Goal: Transaction & Acquisition: Download file/media

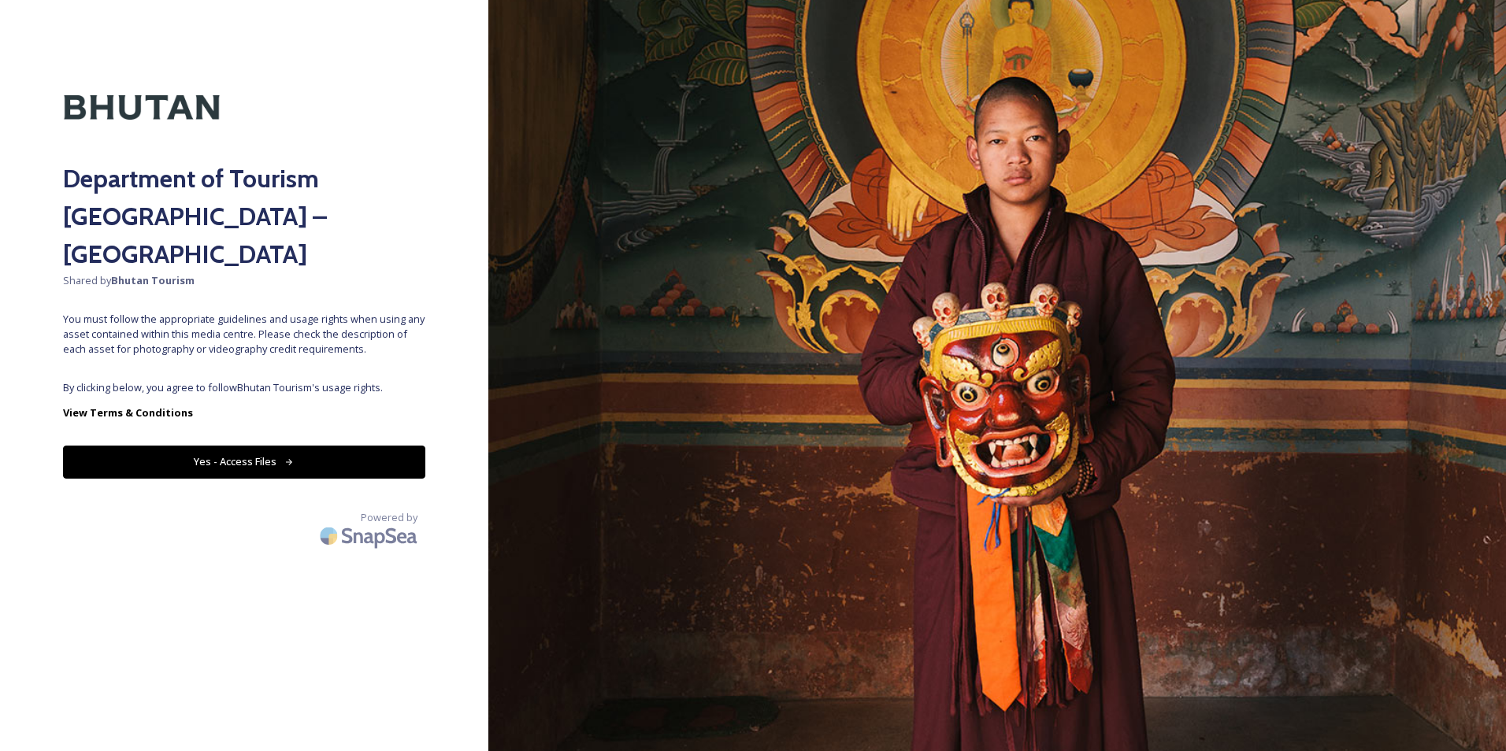
click at [219, 339] on div "Department of Tourism [GEOGRAPHIC_DATA] – Brand Centre Shared by Bhutan Tourism…" at bounding box center [244, 375] width 488 height 625
click at [242, 446] on button "Yes - Access Files" at bounding box center [244, 462] width 362 height 32
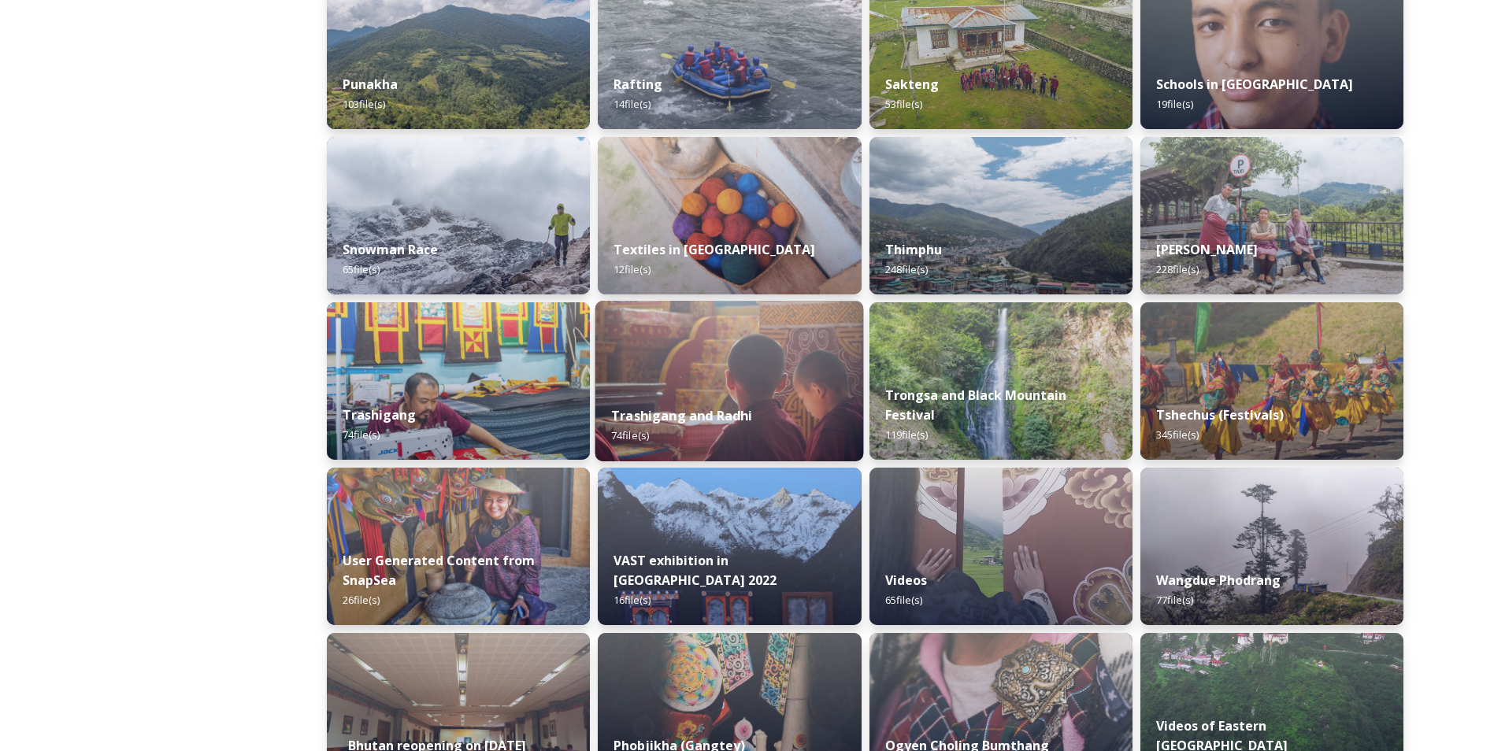
scroll to position [1194, 0]
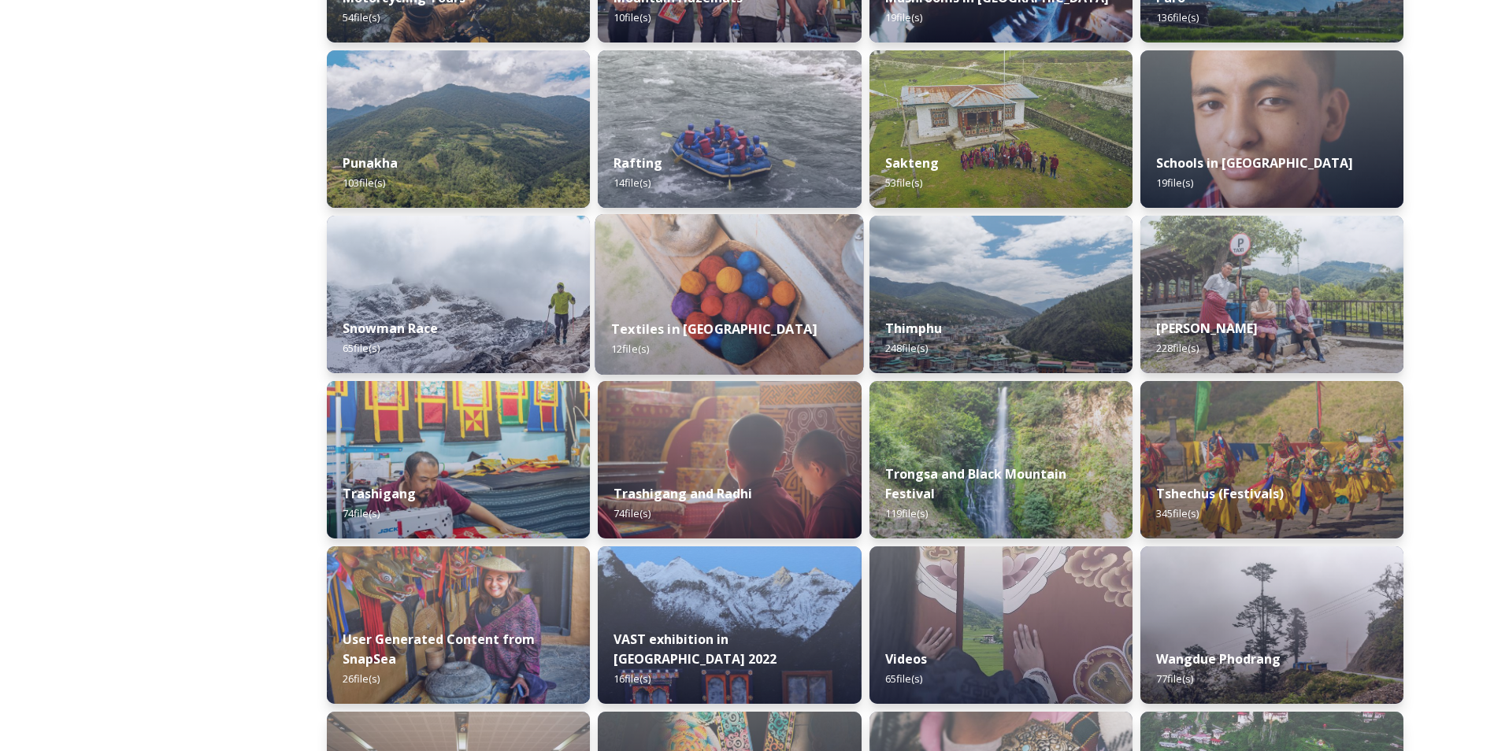
click at [749, 316] on div "Textiles in [GEOGRAPHIC_DATA] 12 file(s)" at bounding box center [729, 339] width 269 height 72
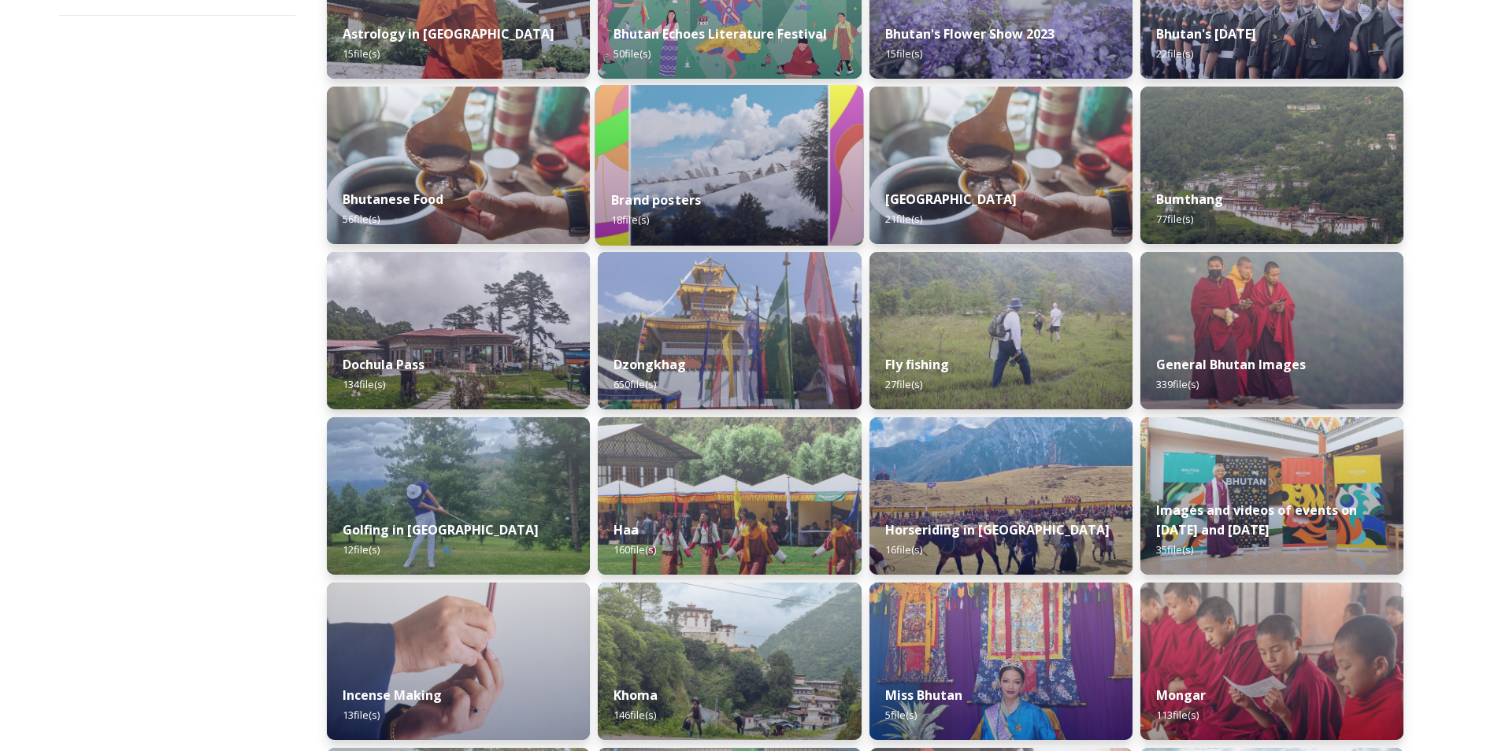
scroll to position [472, 0]
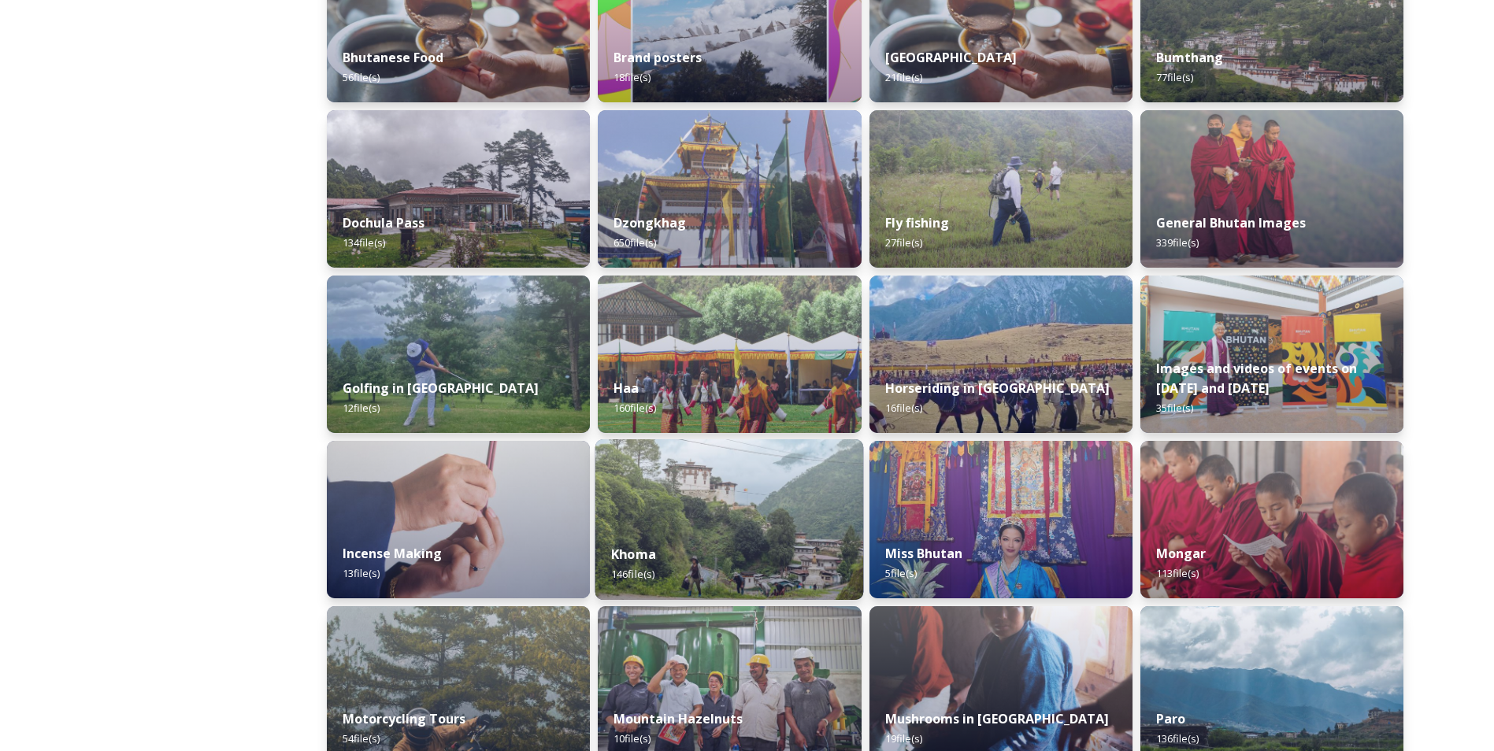
click at [748, 536] on div "Khoma 146 file(s)" at bounding box center [729, 564] width 269 height 72
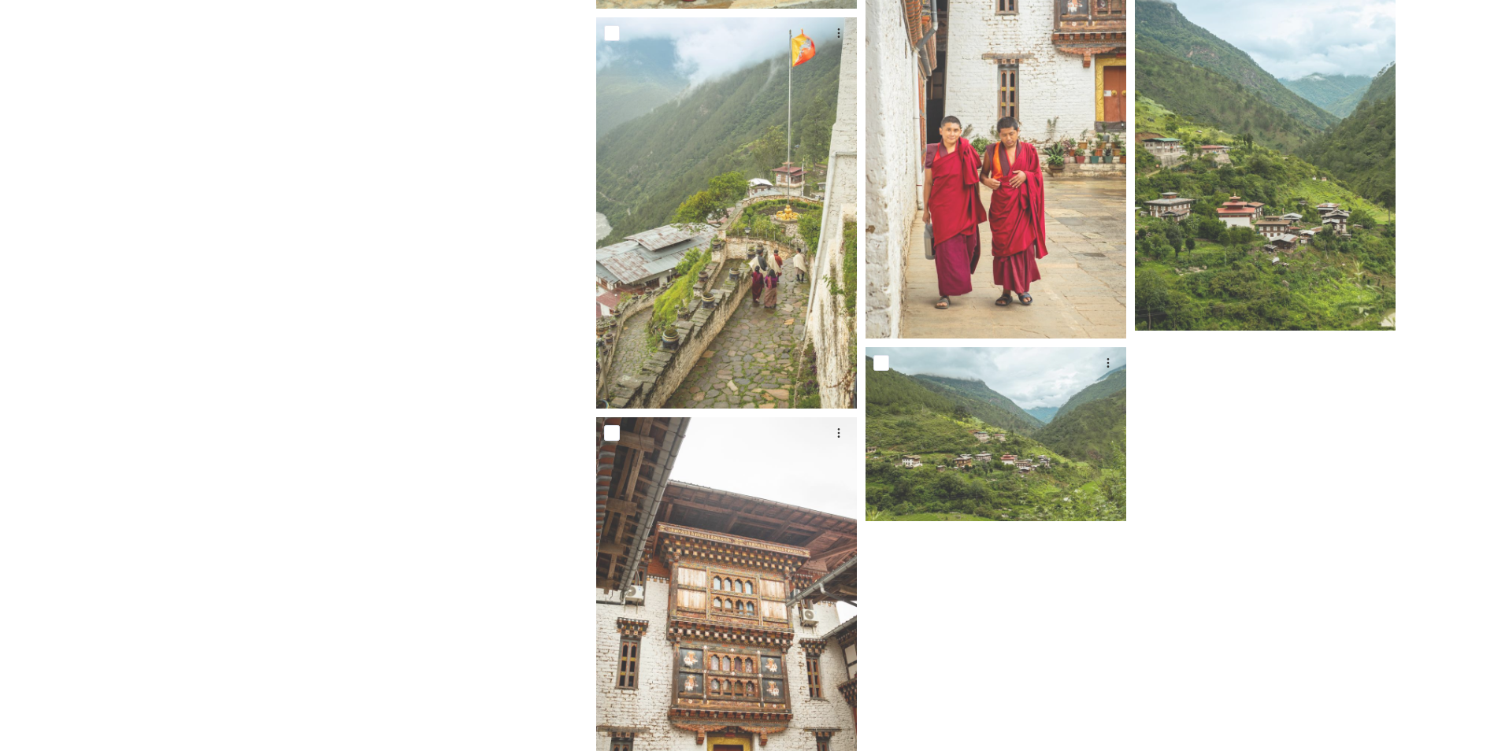
scroll to position [9450, 0]
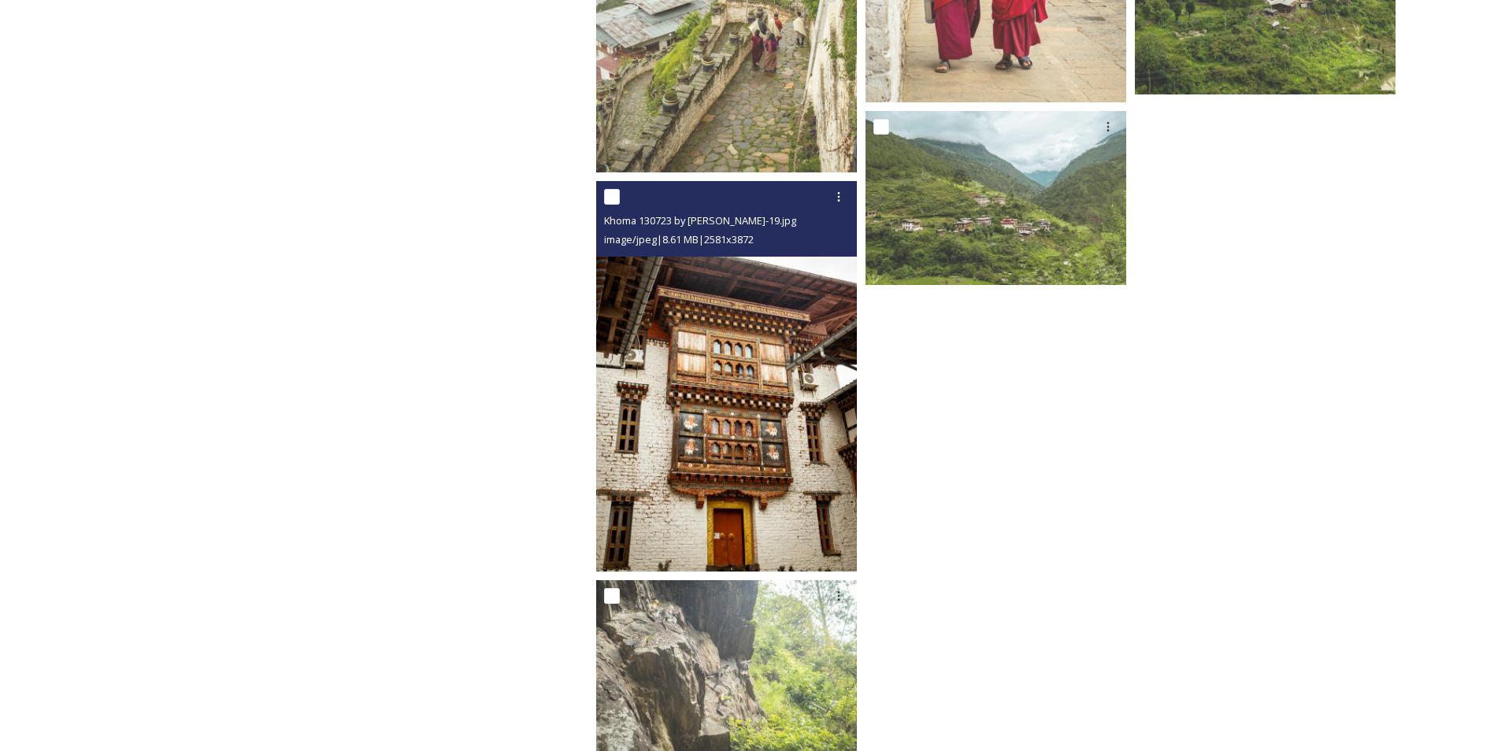
click at [736, 407] on img at bounding box center [726, 376] width 261 height 391
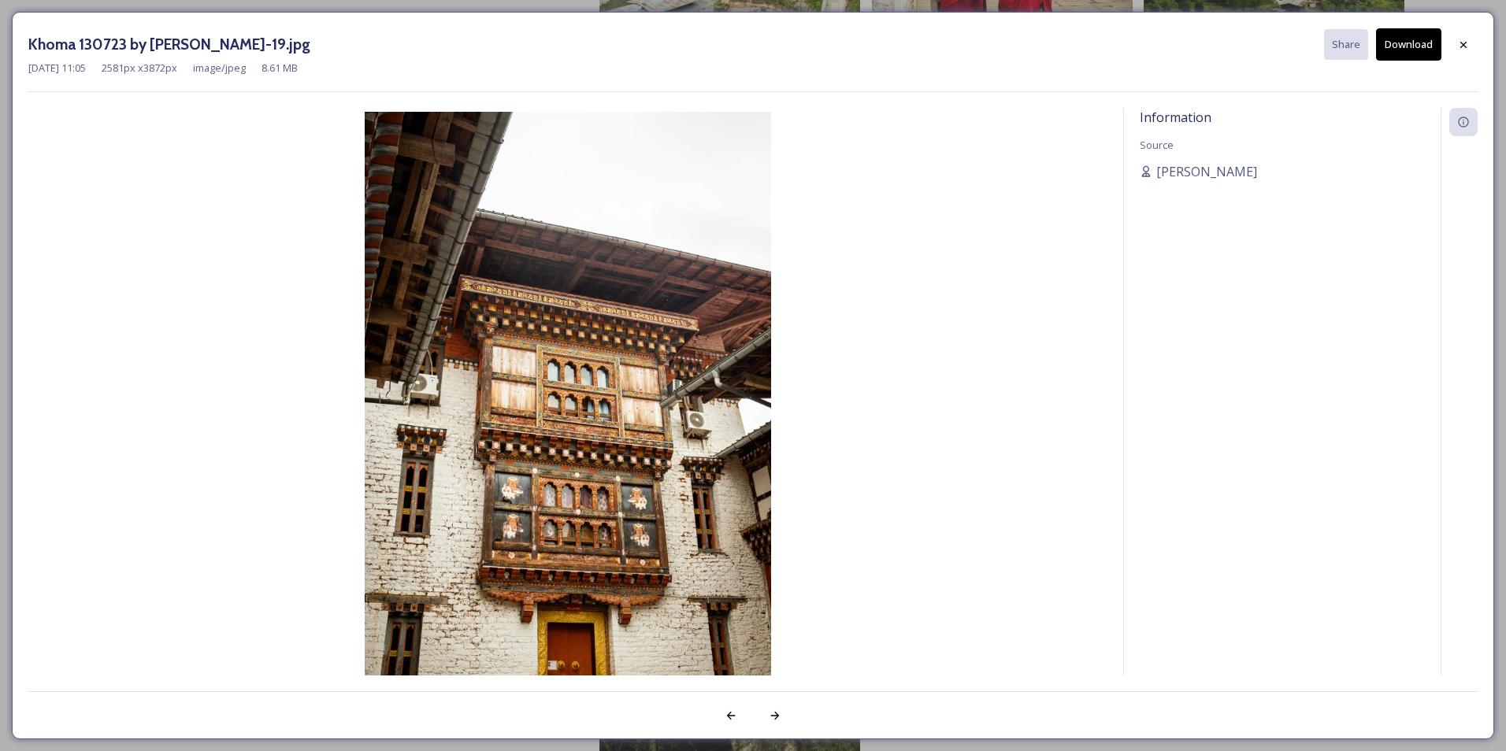
click at [1395, 52] on button "Download" at bounding box center [1408, 44] width 65 height 32
click at [1466, 49] on icon at bounding box center [1463, 45] width 13 height 13
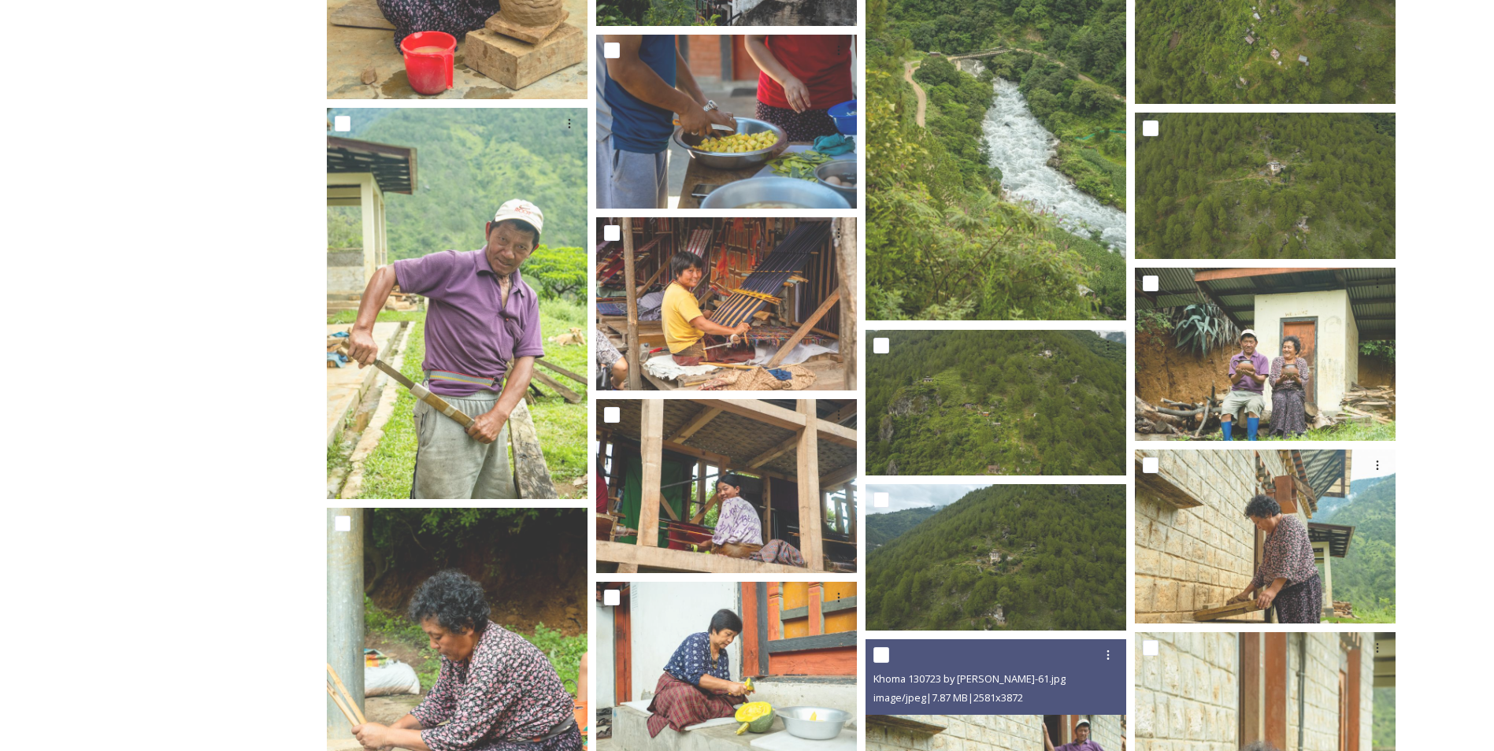
scroll to position [6211, 0]
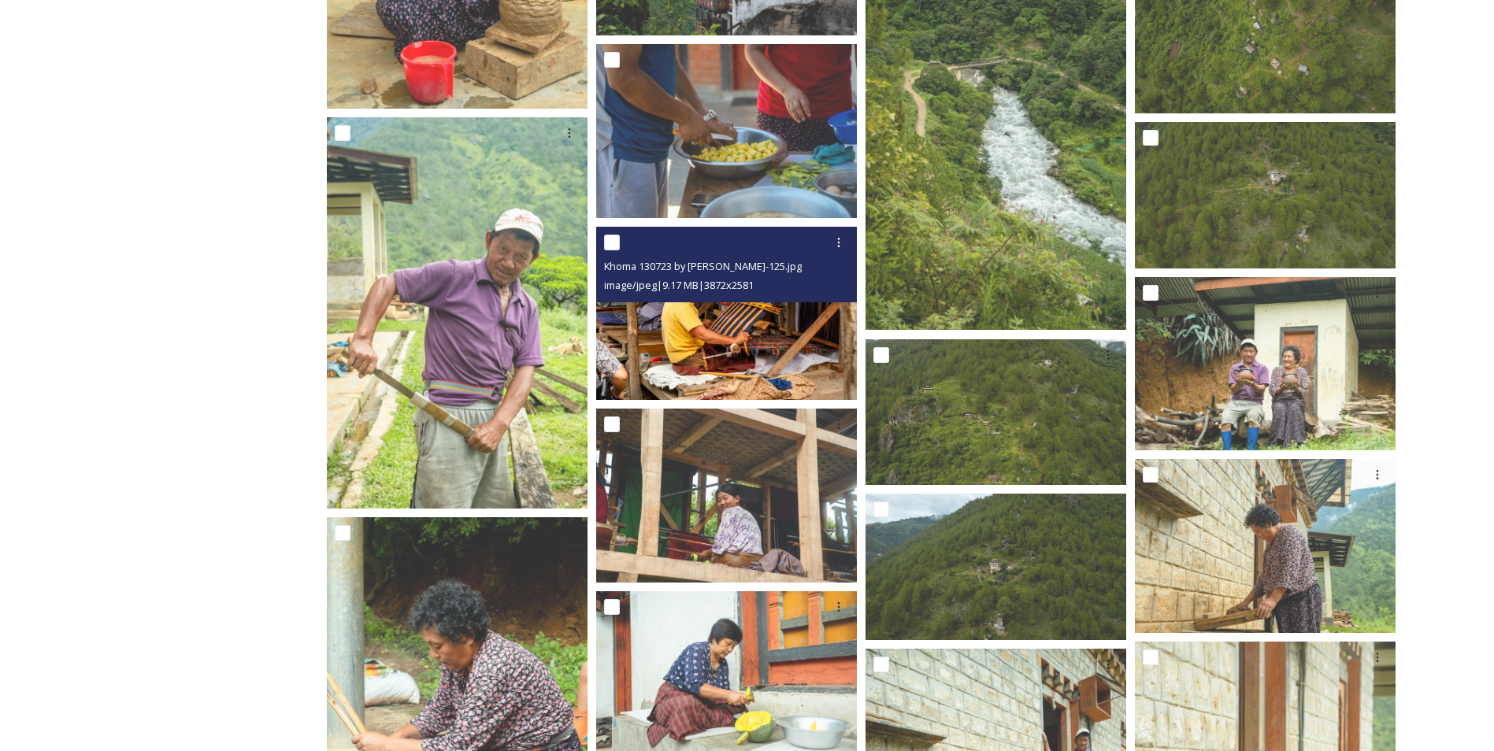
click at [743, 321] on img at bounding box center [726, 313] width 261 height 174
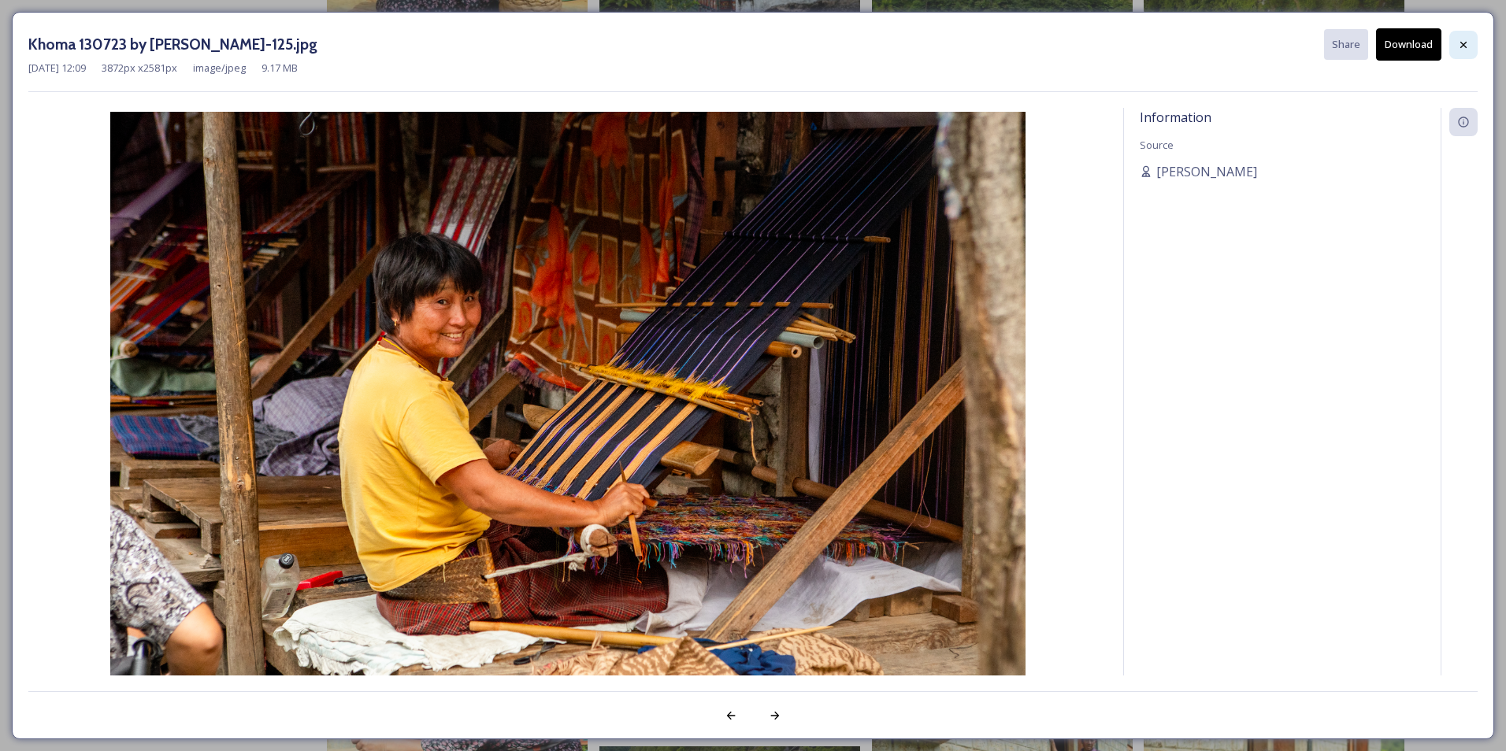
click at [1460, 46] on icon at bounding box center [1463, 45] width 13 height 13
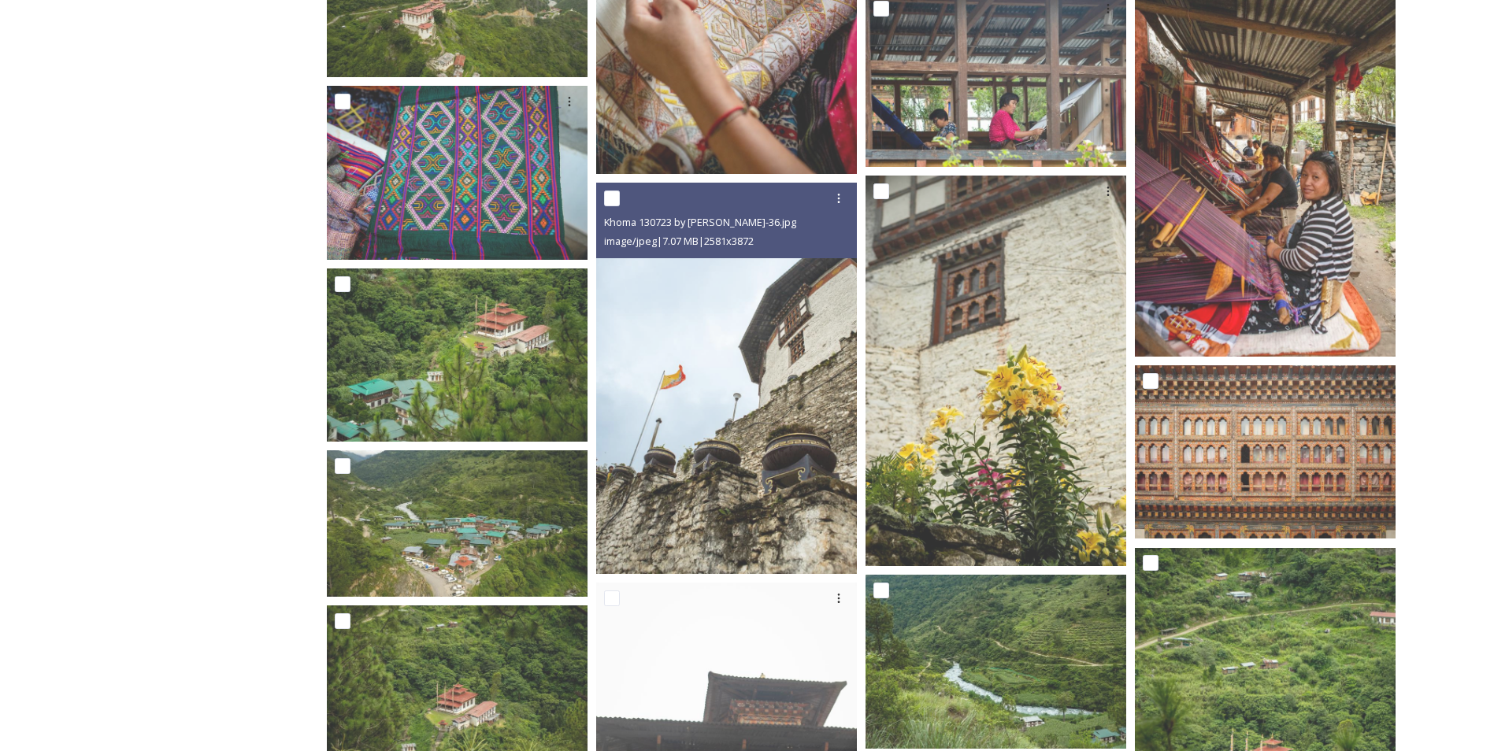
scroll to position [1496, 0]
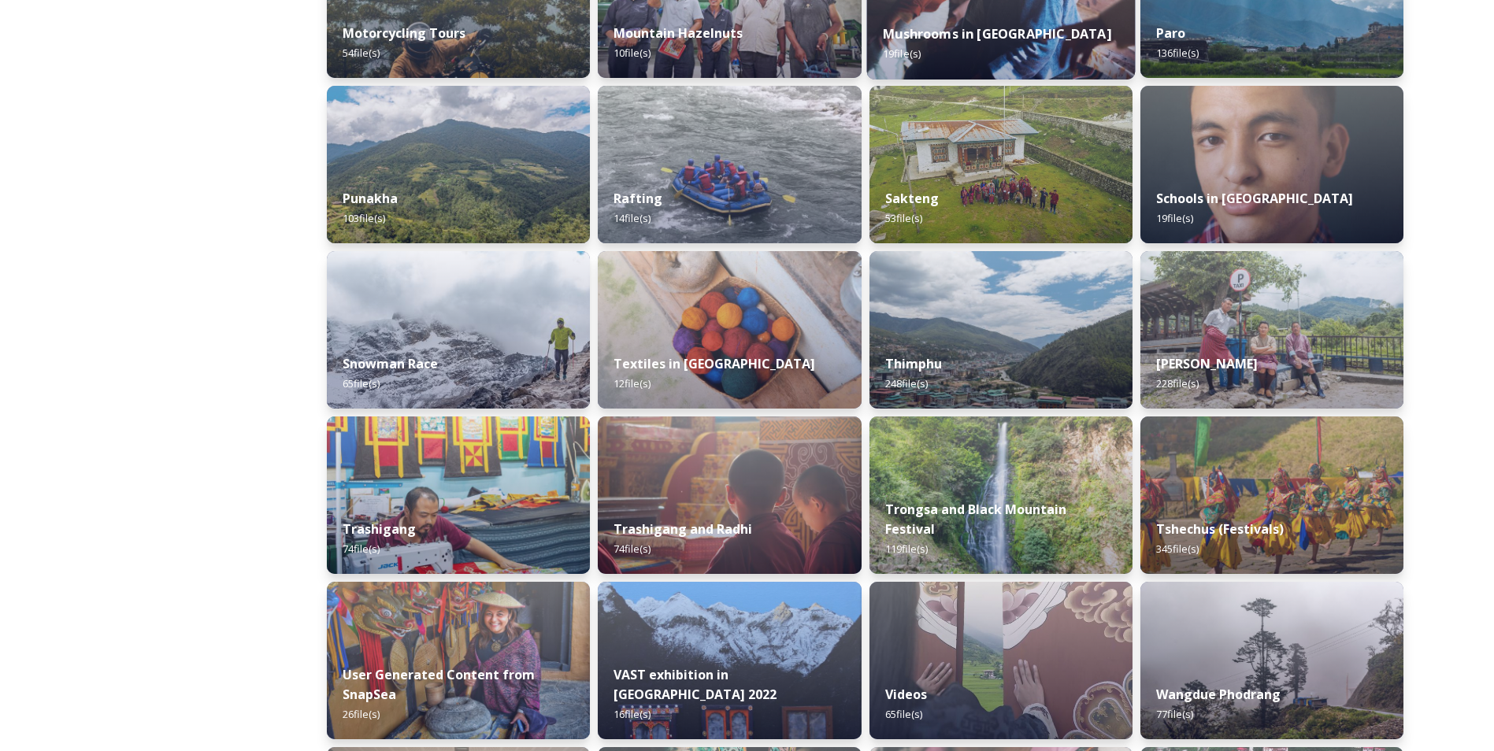
scroll to position [1181, 0]
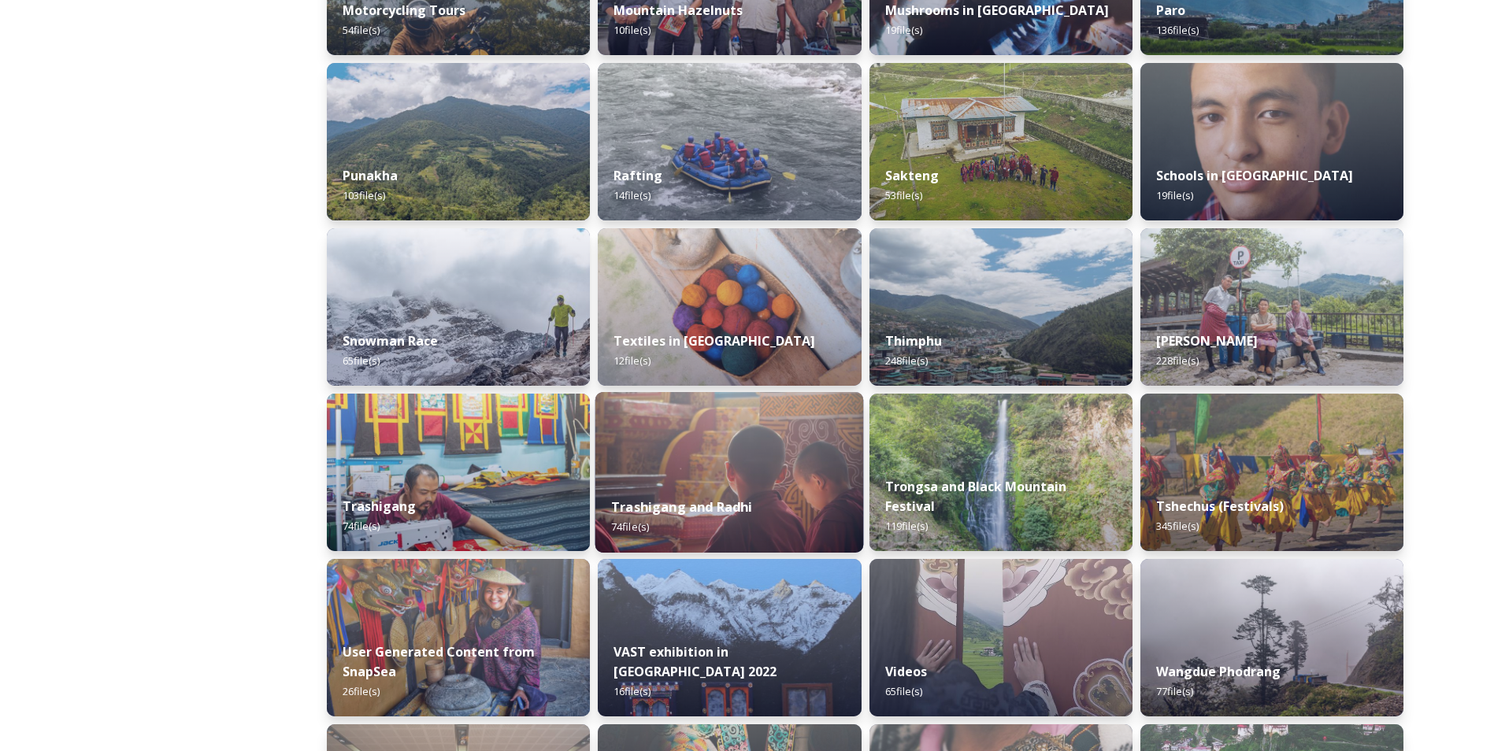
click at [743, 480] on img at bounding box center [729, 472] width 269 height 161
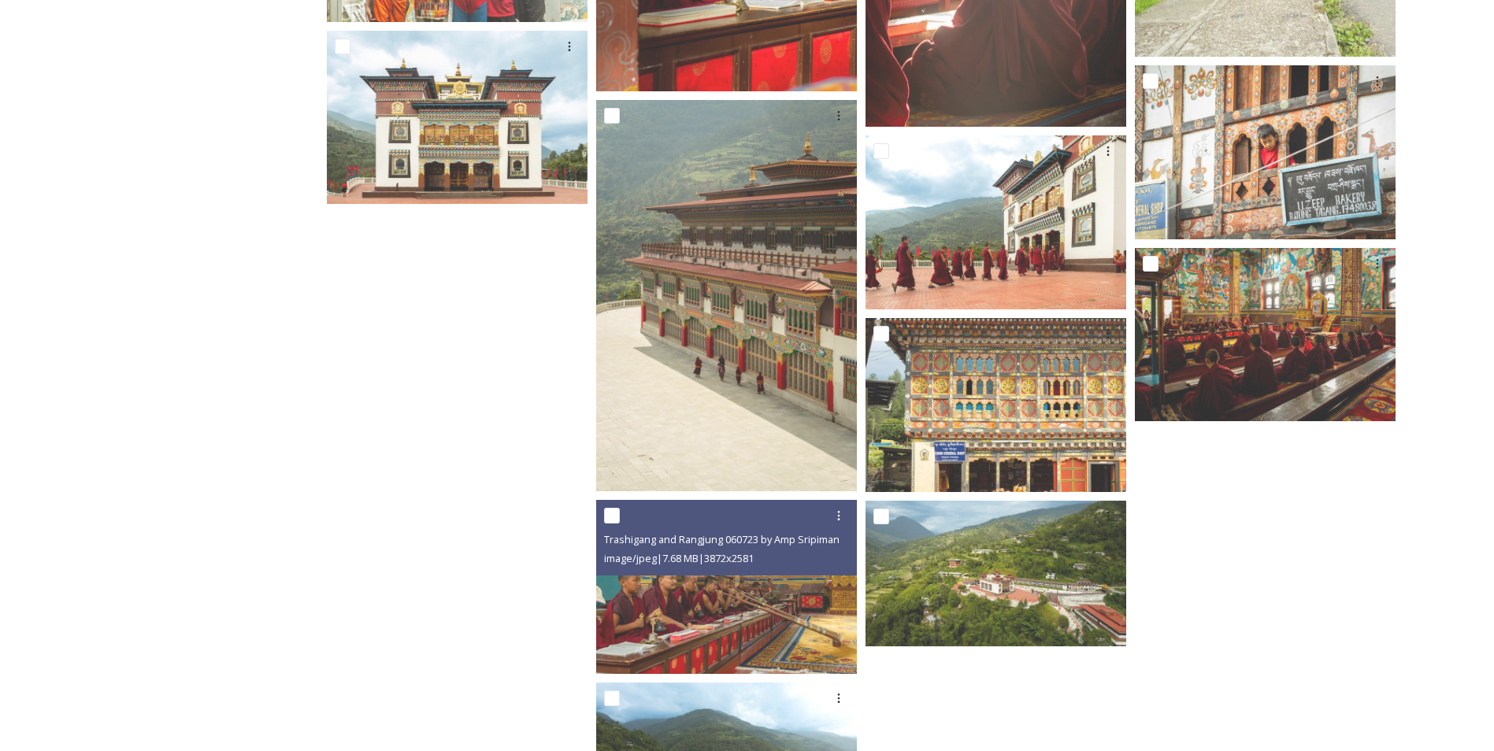
scroll to position [1130, 0]
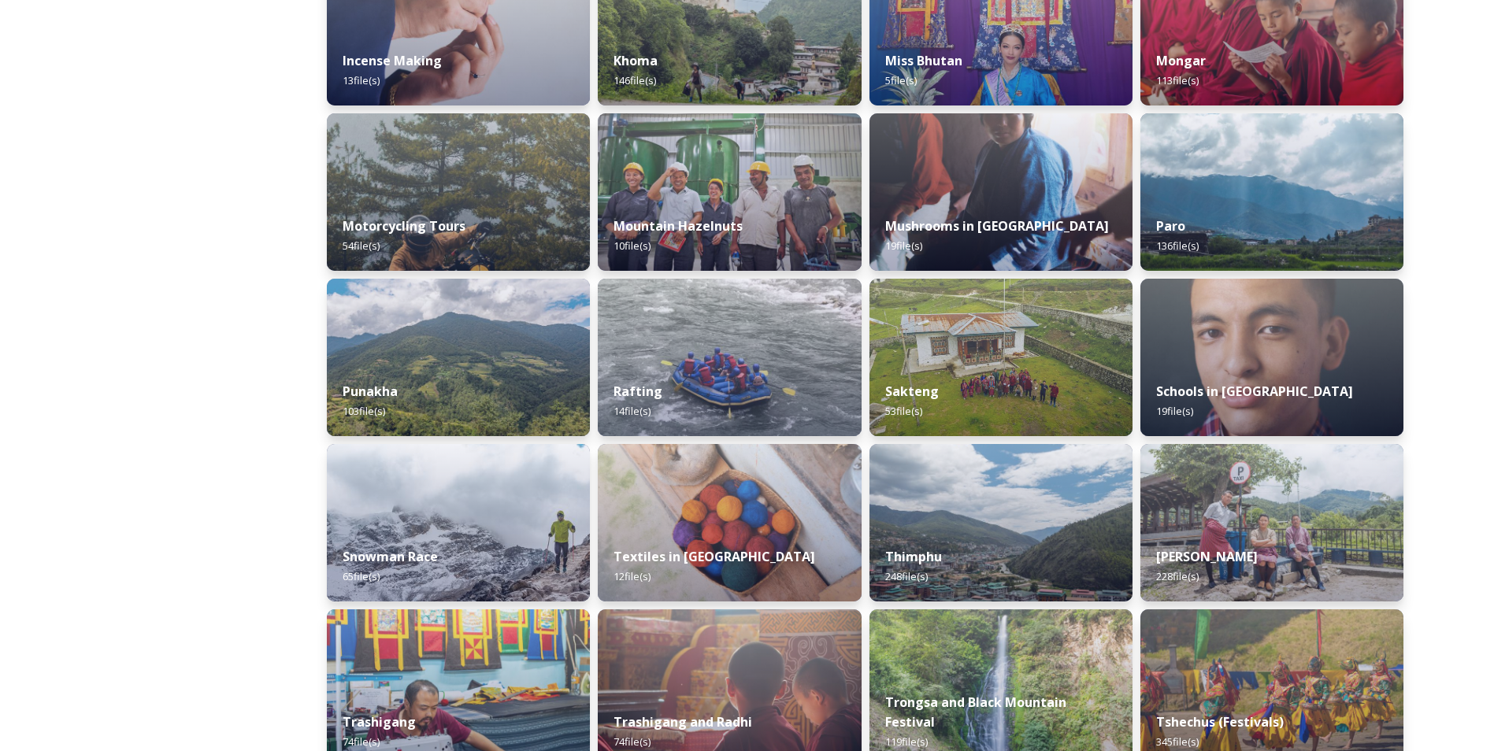
scroll to position [1359, 0]
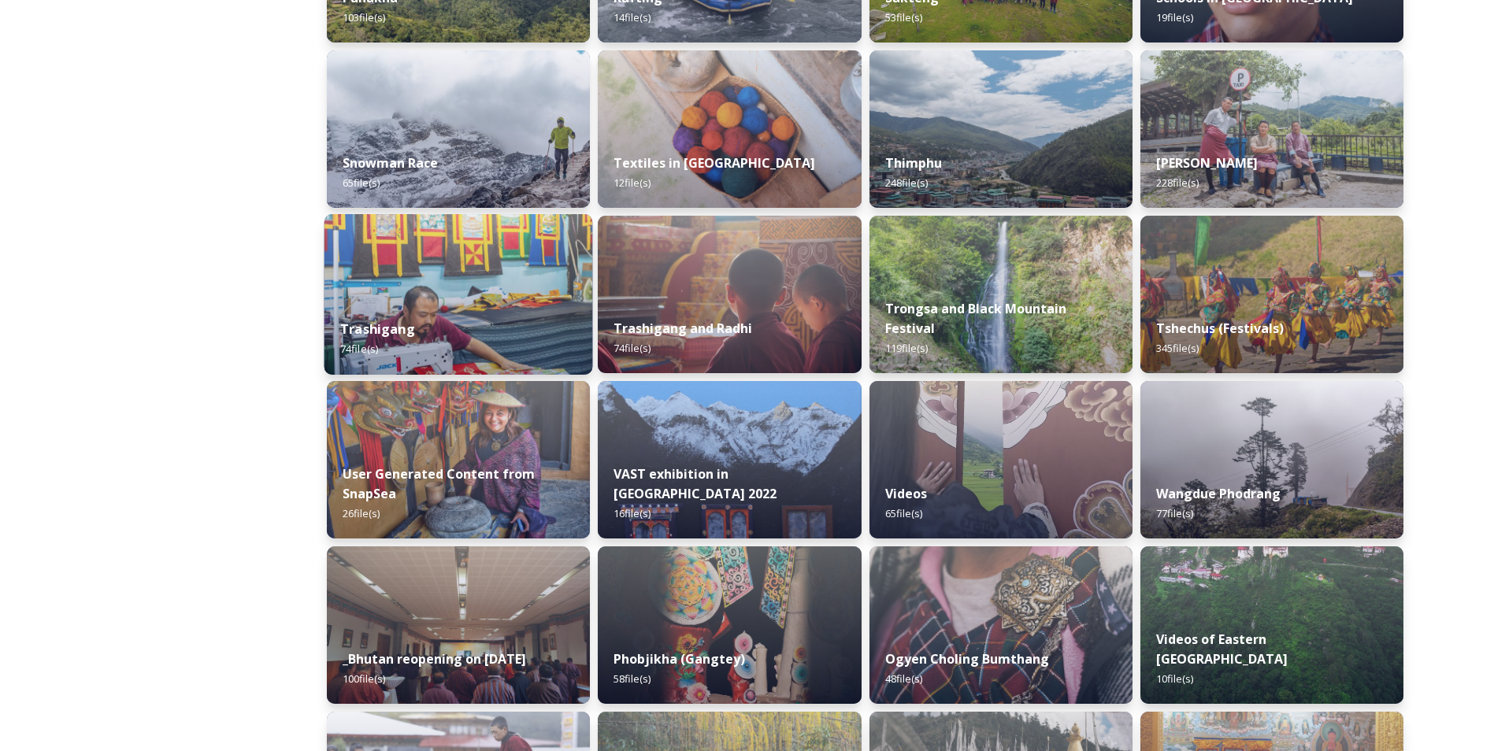
click at [409, 291] on img at bounding box center [458, 294] width 269 height 161
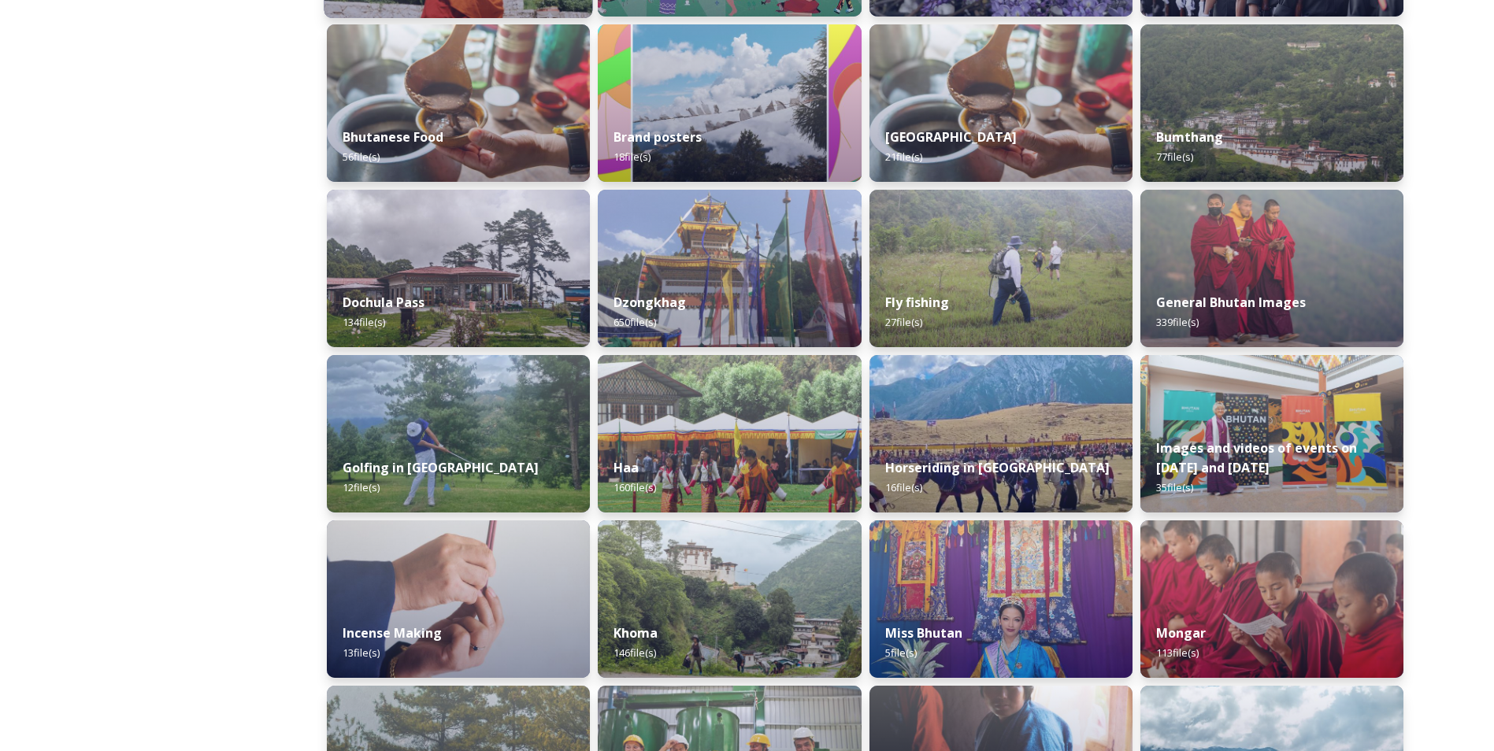
scroll to position [394, 0]
click at [663, 447] on div "Haa 160 file(s)" at bounding box center [729, 478] width 269 height 72
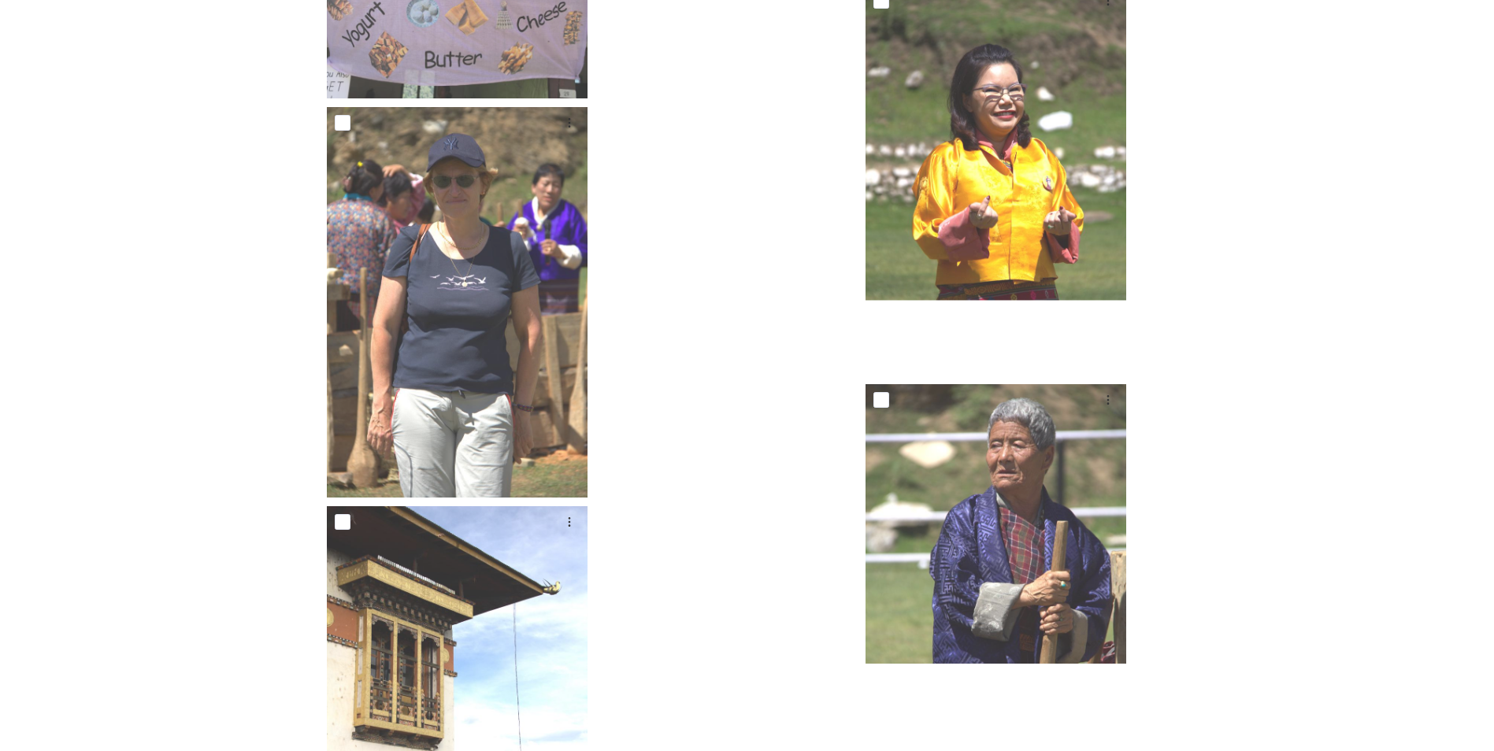
scroll to position [9611, 0]
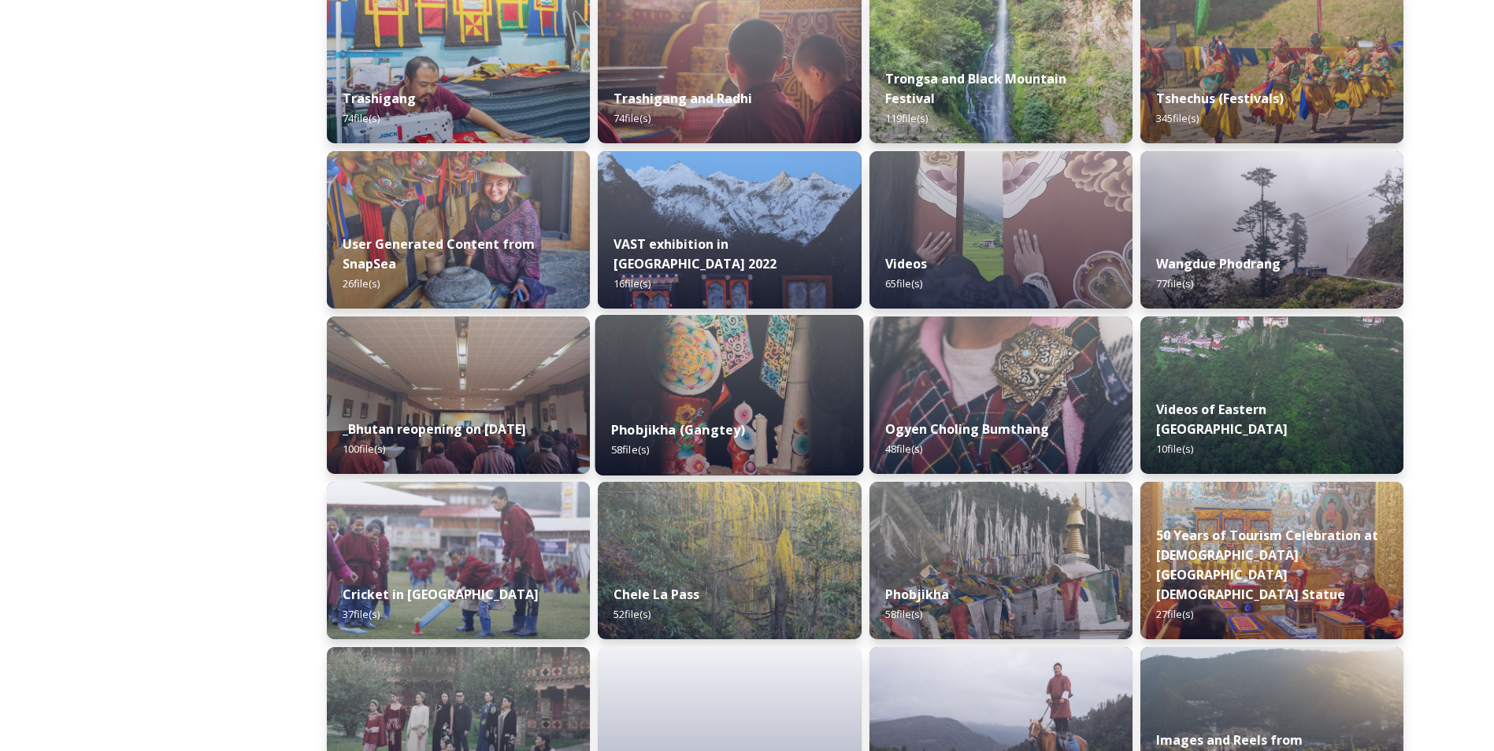
scroll to position [1824, 0]
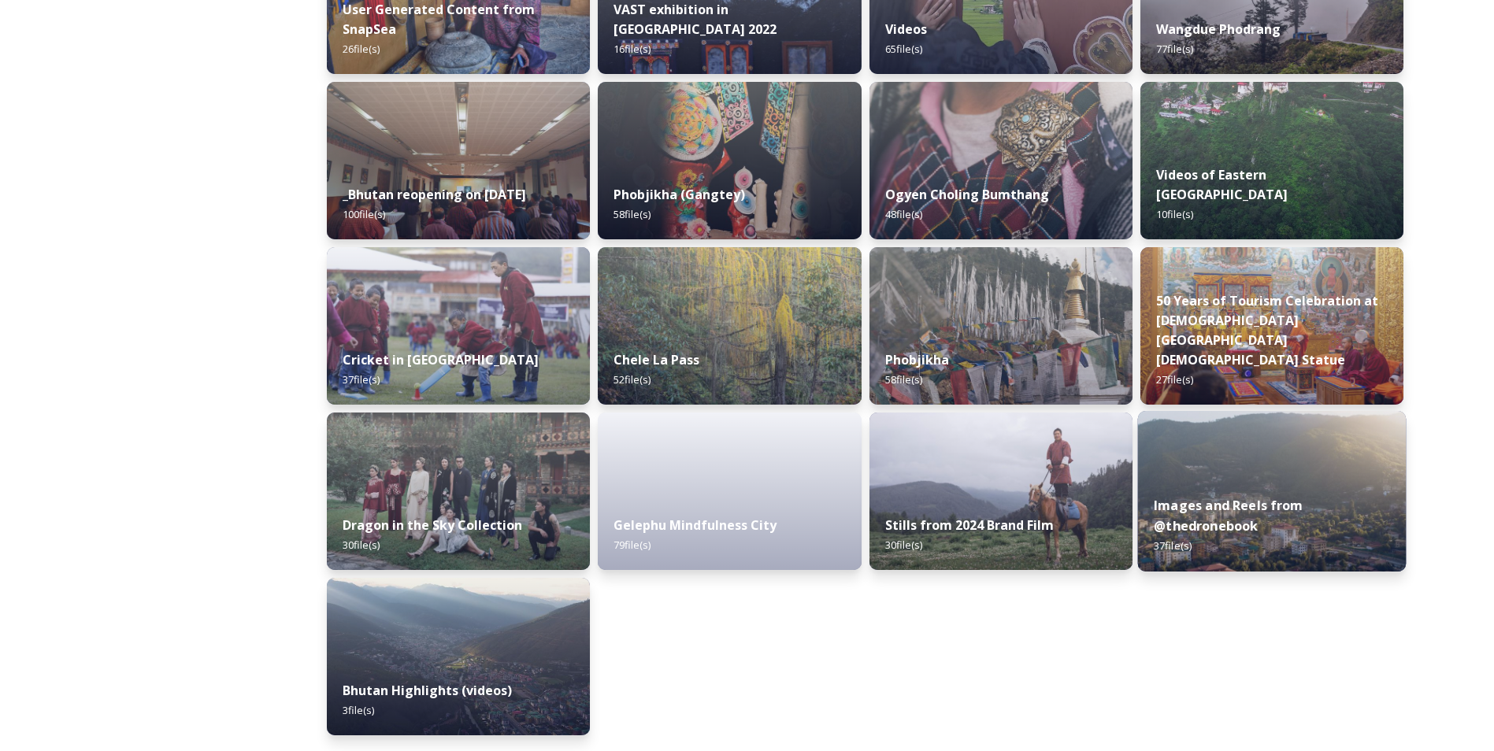
click at [1291, 498] on strong "Images and Reels from @thedronebook" at bounding box center [1229, 516] width 150 height 38
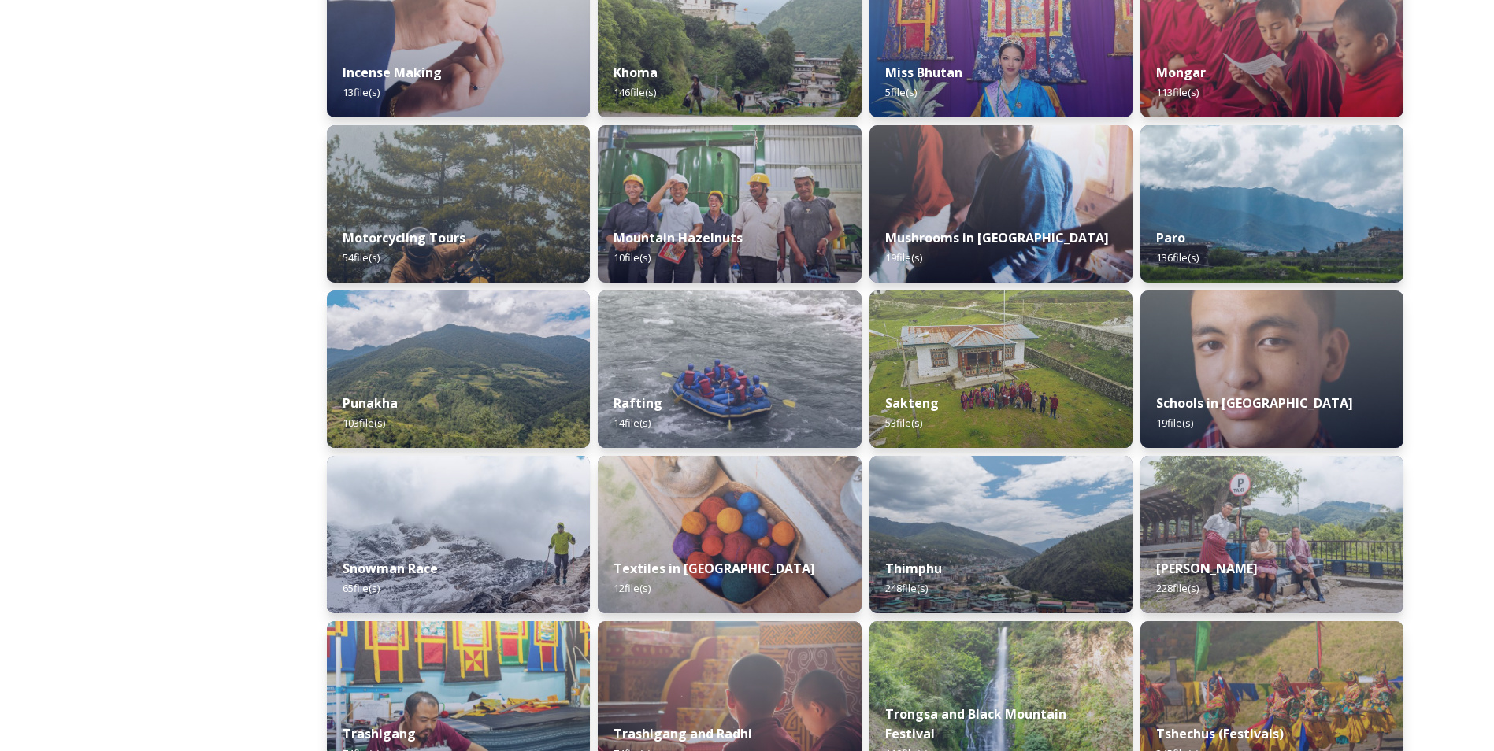
scroll to position [1181, 0]
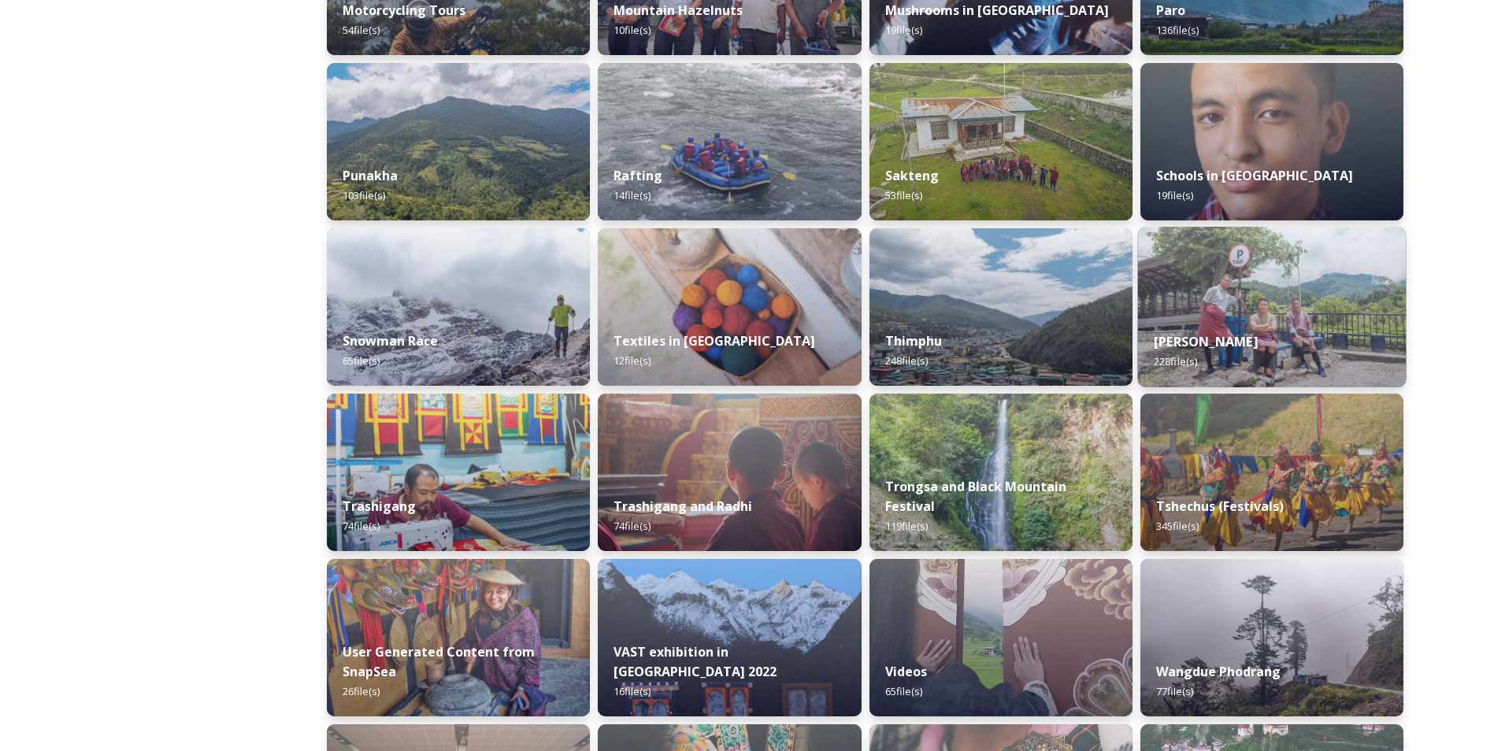
click at [1291, 349] on div "[PERSON_NAME] 228 file(s)" at bounding box center [1271, 352] width 269 height 72
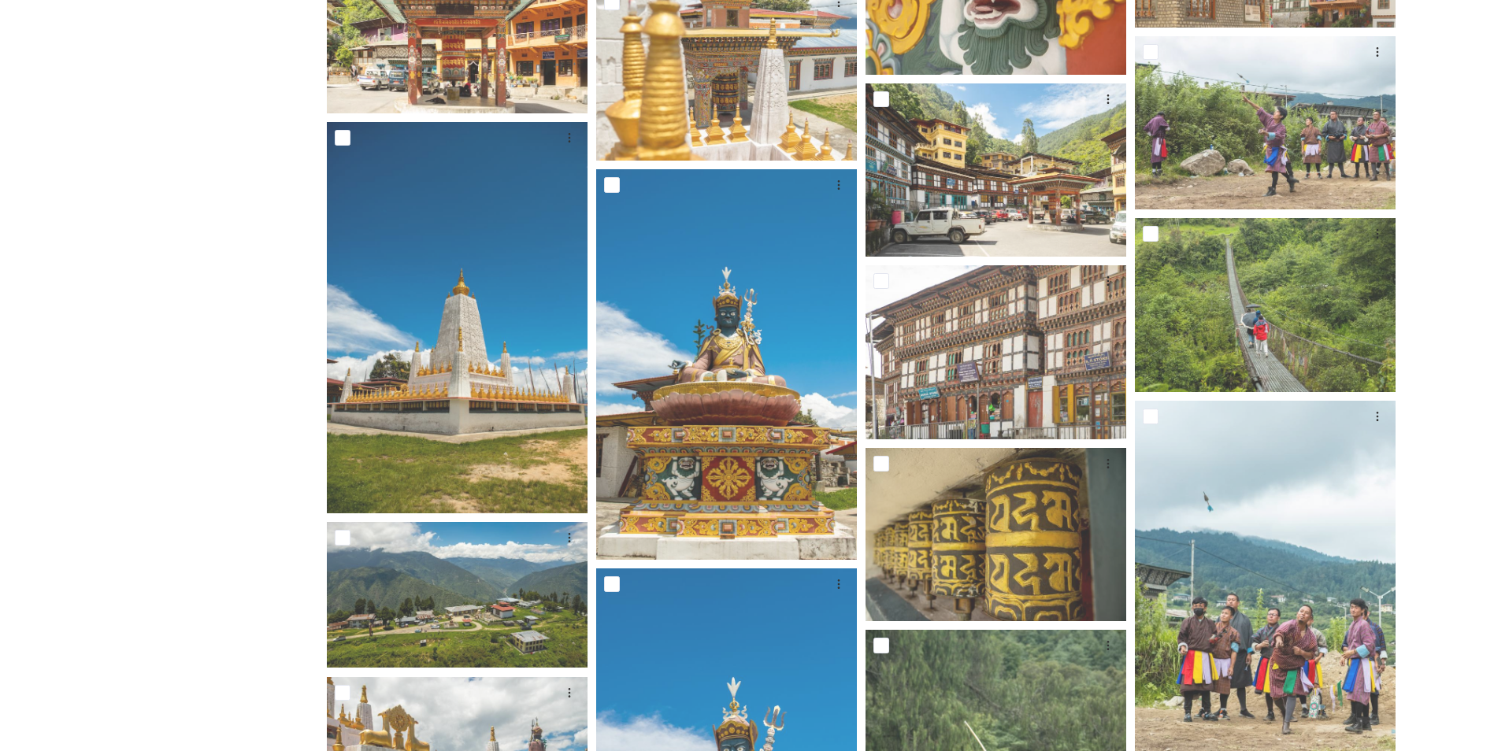
scroll to position [12127, 0]
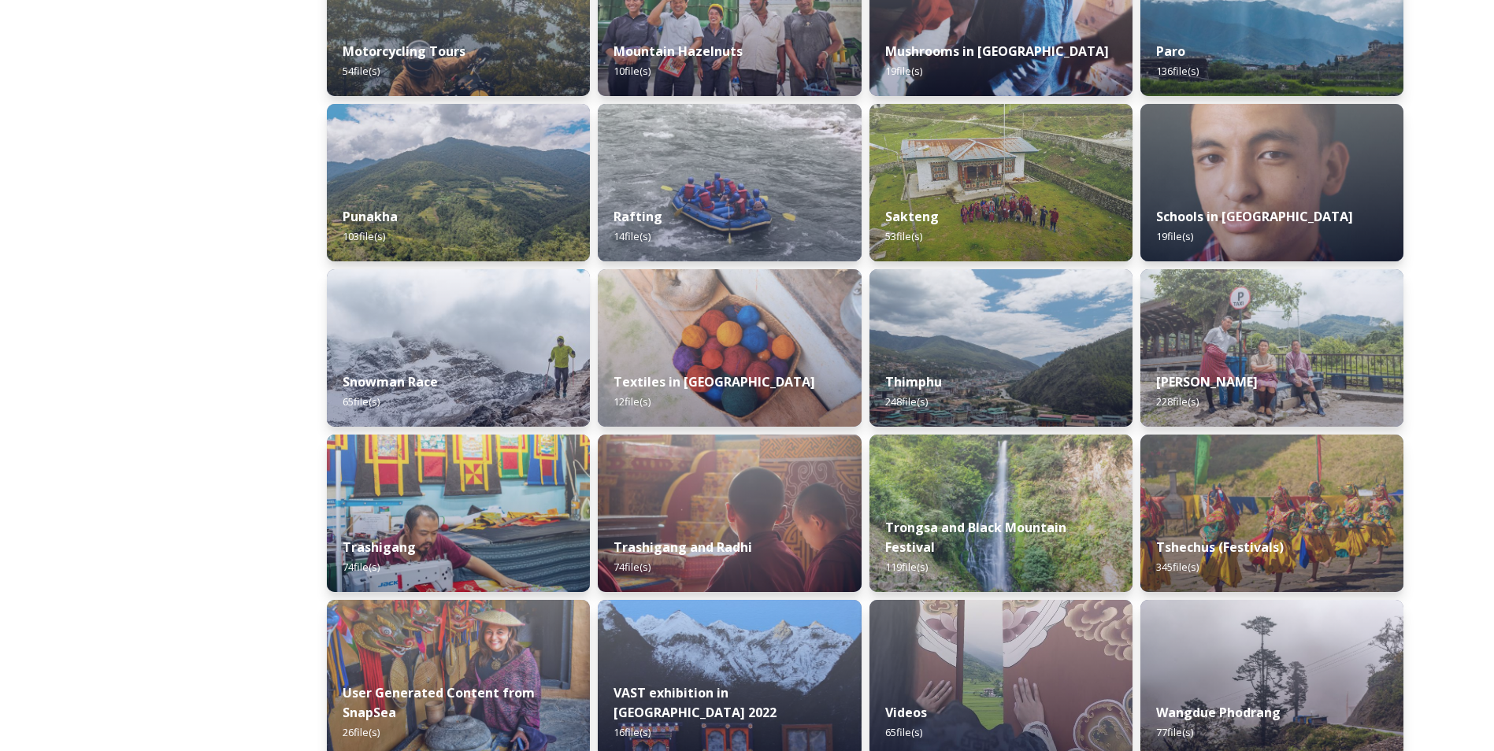
scroll to position [1339, 0]
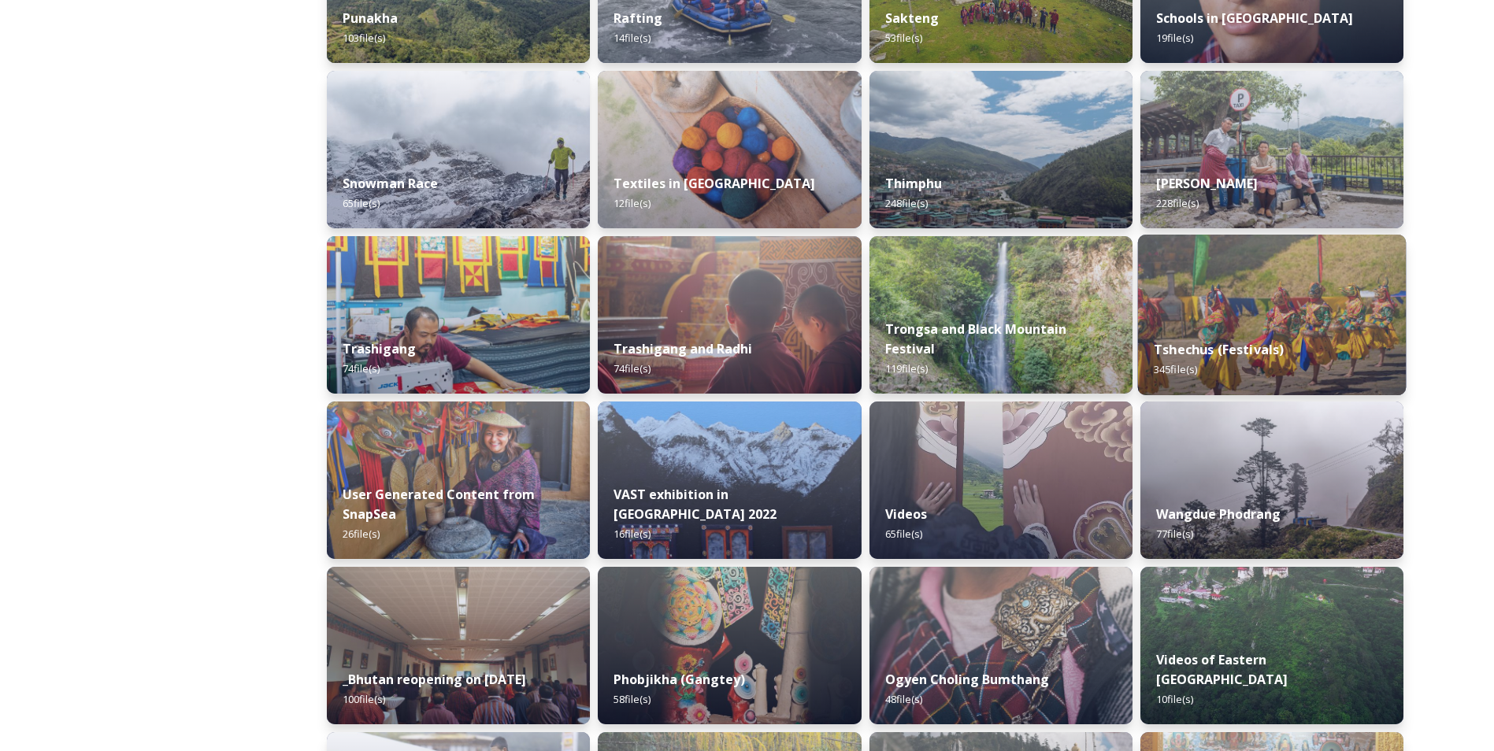
click at [1314, 319] on img at bounding box center [1271, 315] width 269 height 161
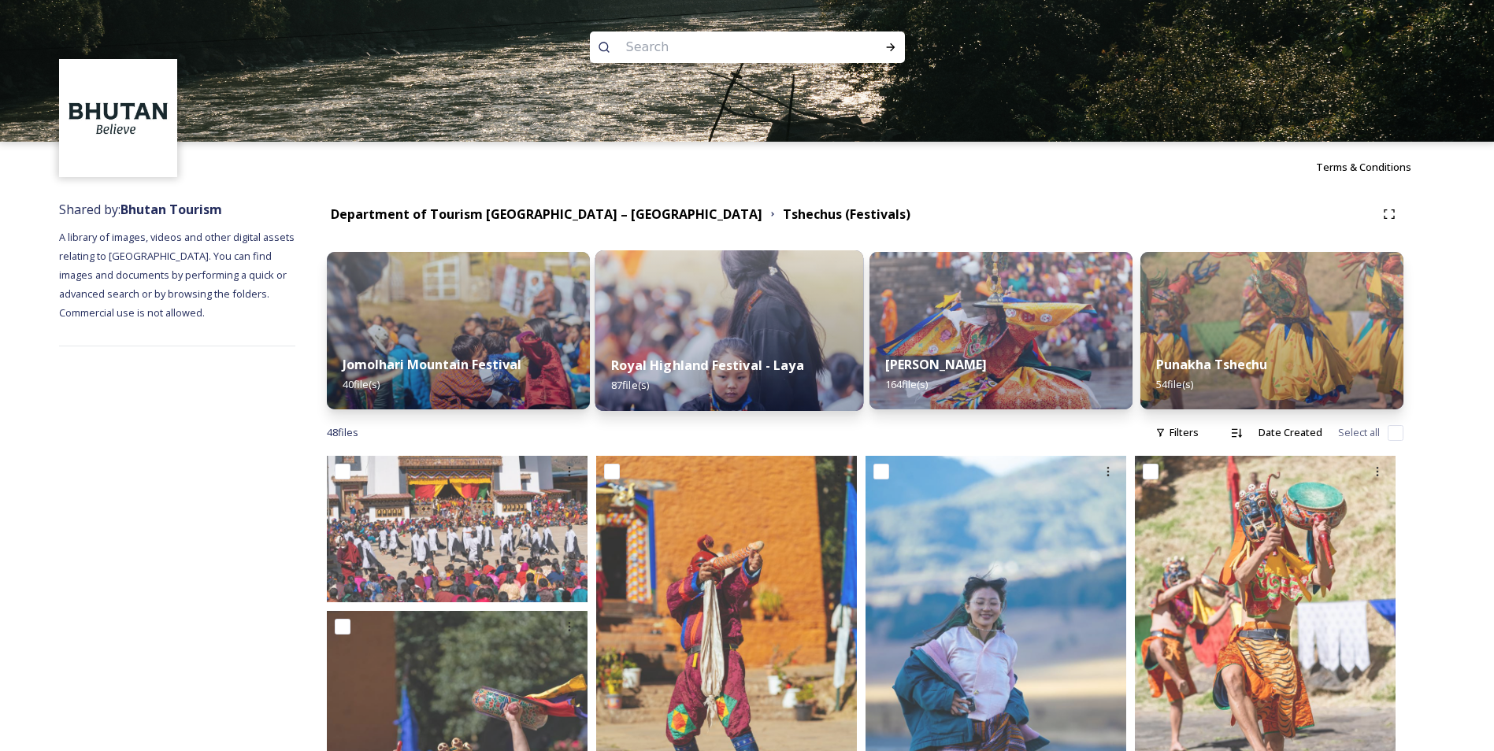
click at [811, 345] on div "Royal Highland Festival - Laya 87 file(s)" at bounding box center [729, 375] width 269 height 72
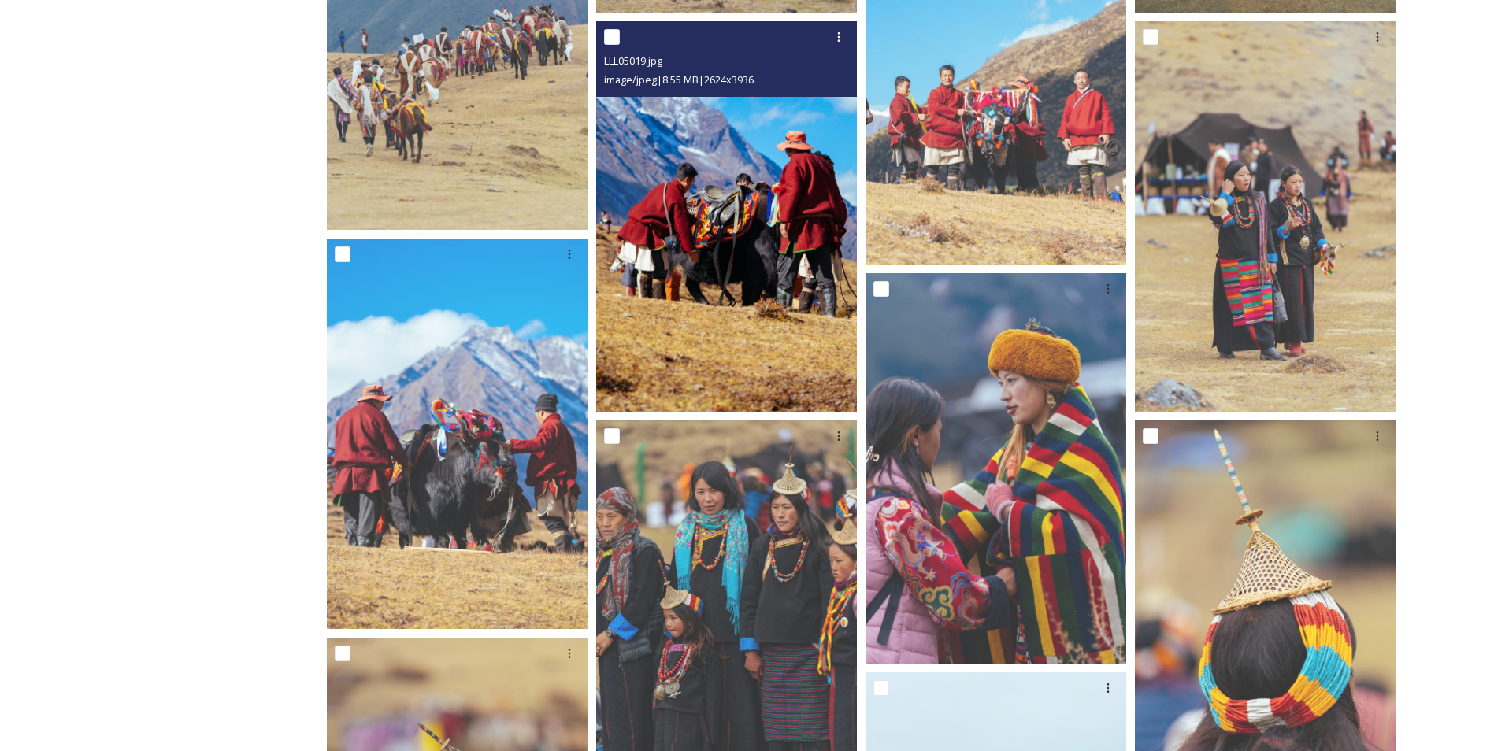
scroll to position [1417, 0]
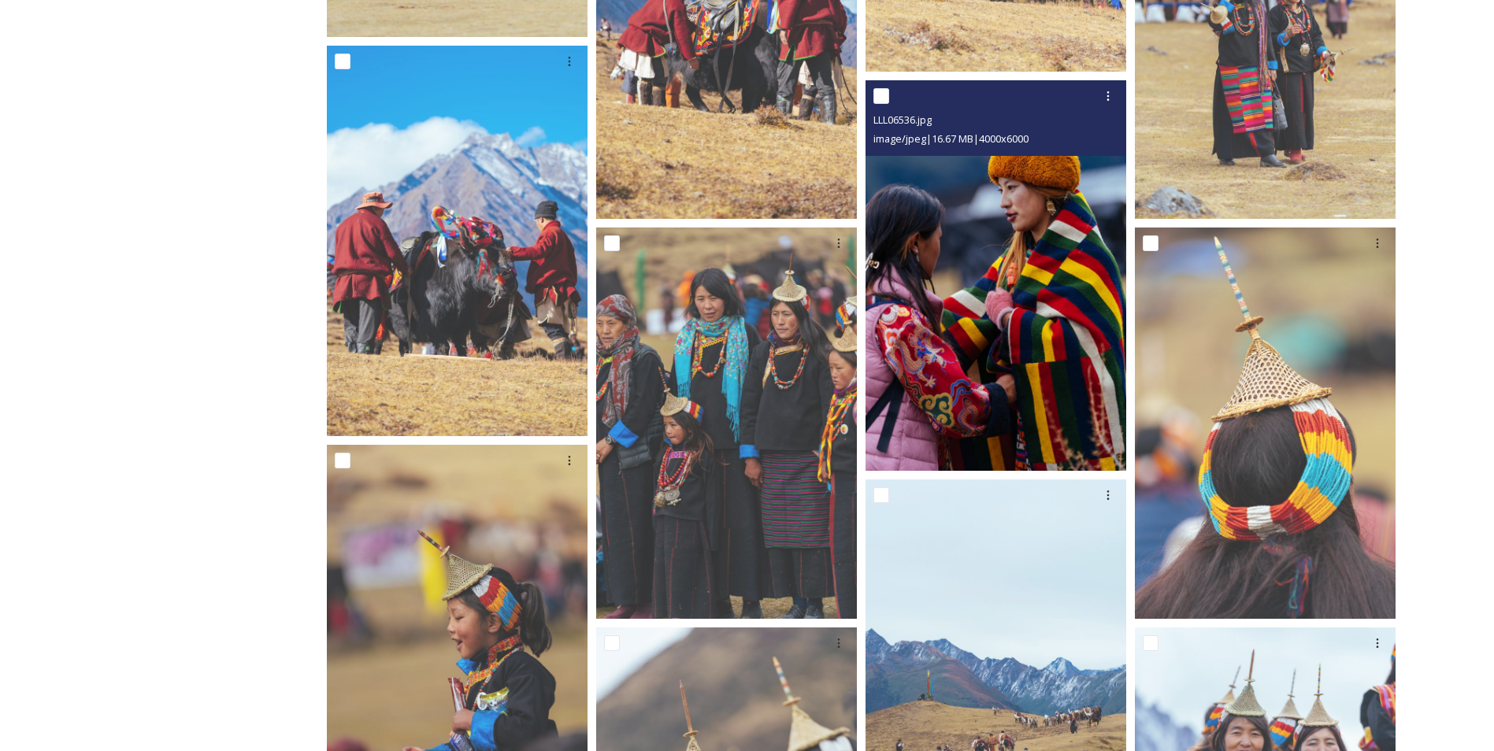
click at [930, 365] on img at bounding box center [995, 275] width 261 height 391
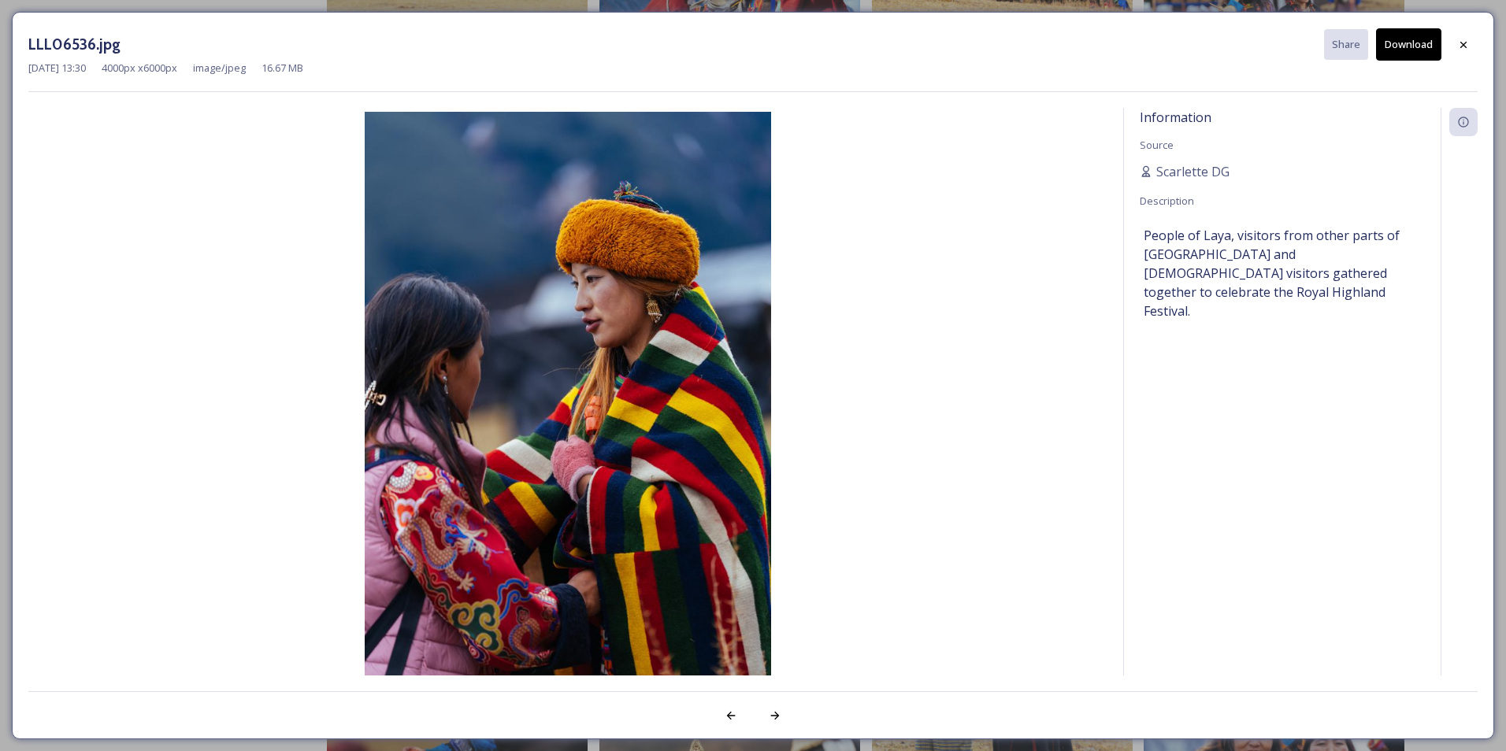
click at [1410, 46] on button "Download" at bounding box center [1408, 44] width 65 height 32
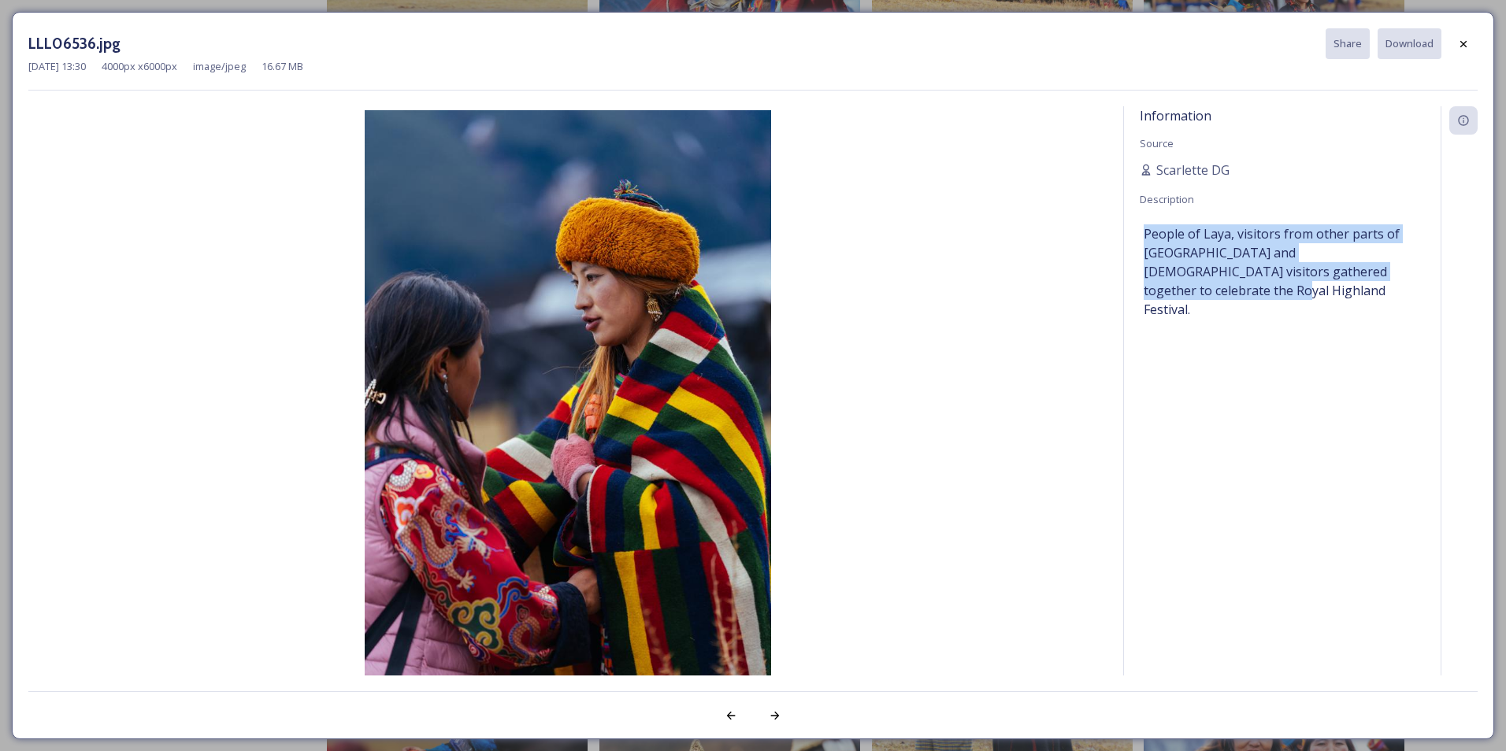
drag, startPoint x: 1143, startPoint y: 232, endPoint x: 1394, endPoint y: 284, distance: 256.5
click at [1394, 284] on div "Information Source [PERSON_NAME] Description People of Laya, visitors from othe…" at bounding box center [1282, 411] width 317 height 610
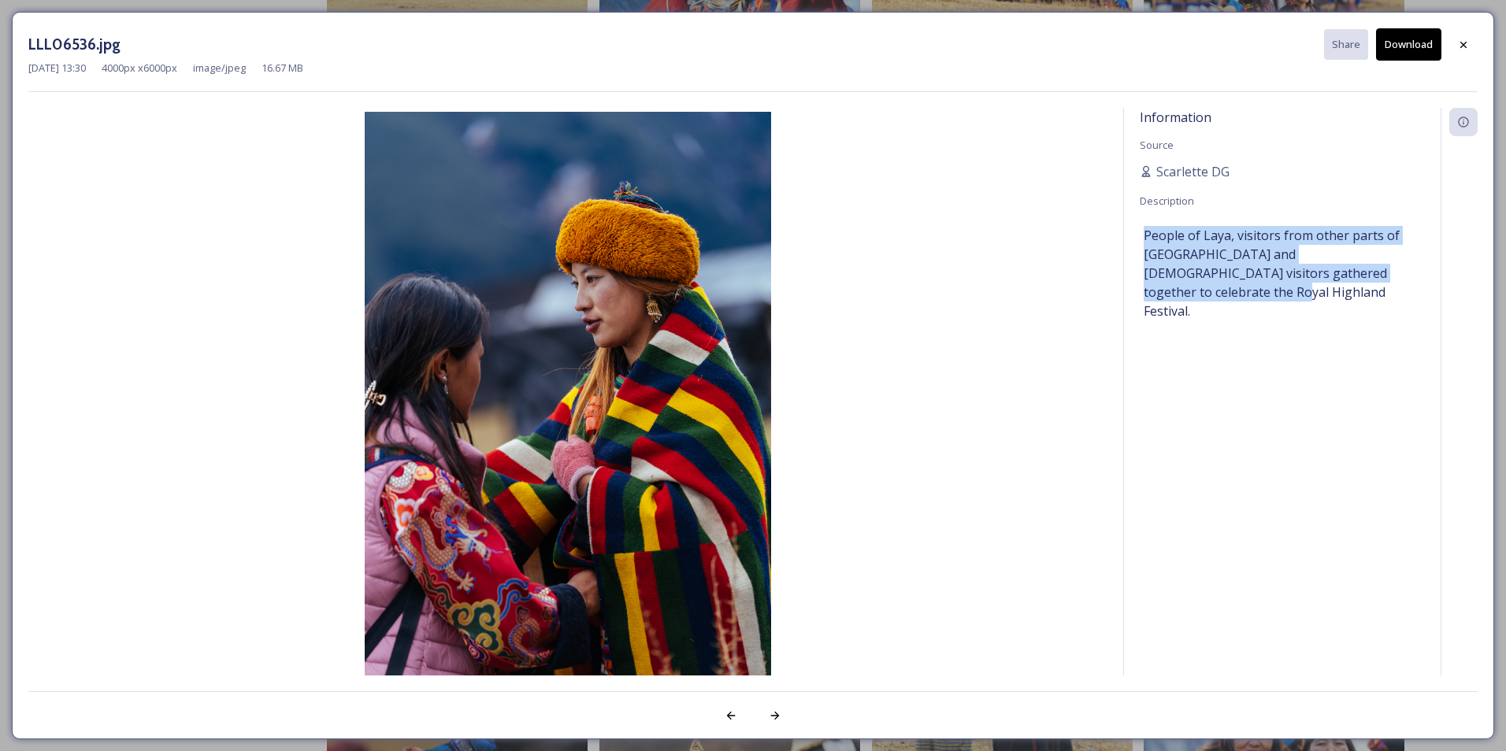
copy span "People of Laya, visitors from other parts of [GEOGRAPHIC_DATA] and [DEMOGRAPHIC…"
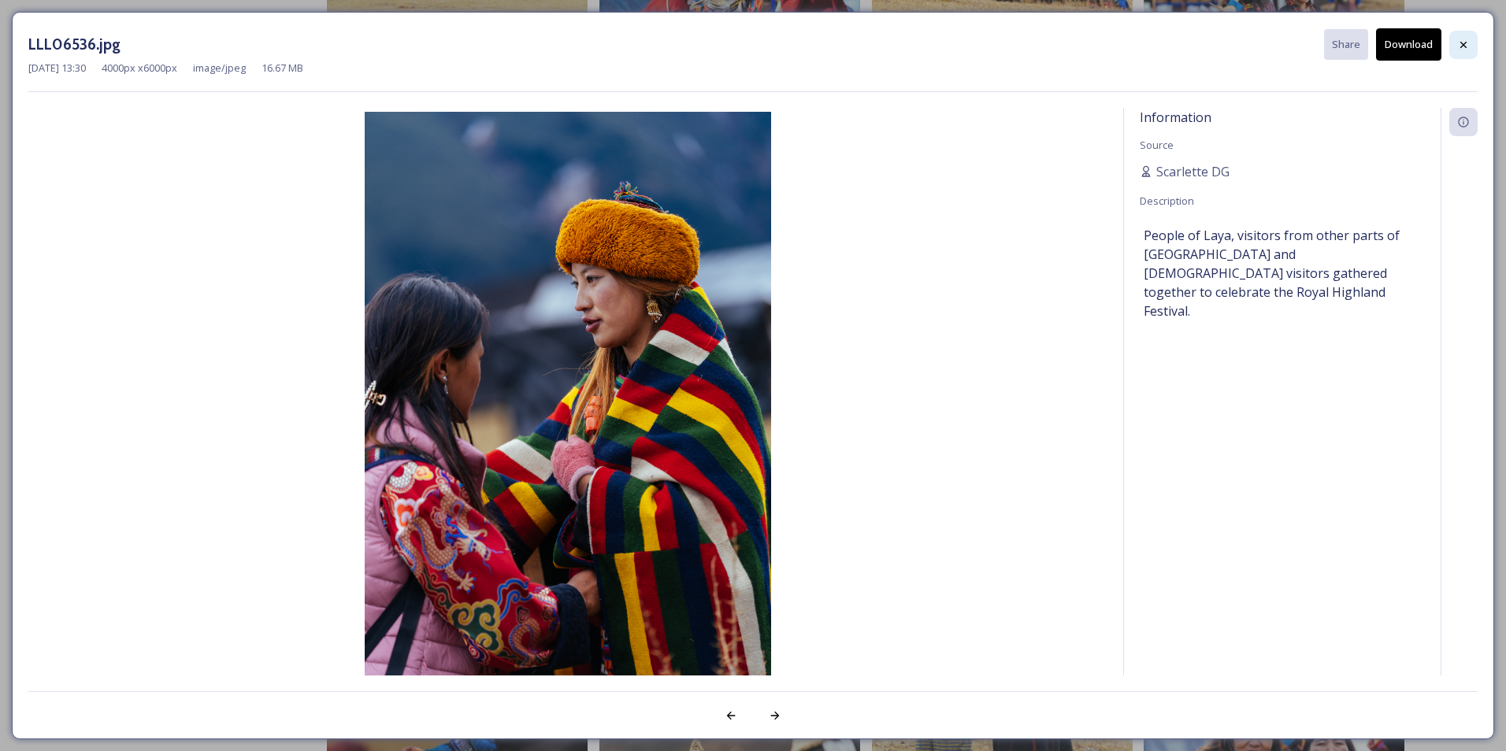
click at [1464, 46] on icon at bounding box center [1463, 44] width 6 height 6
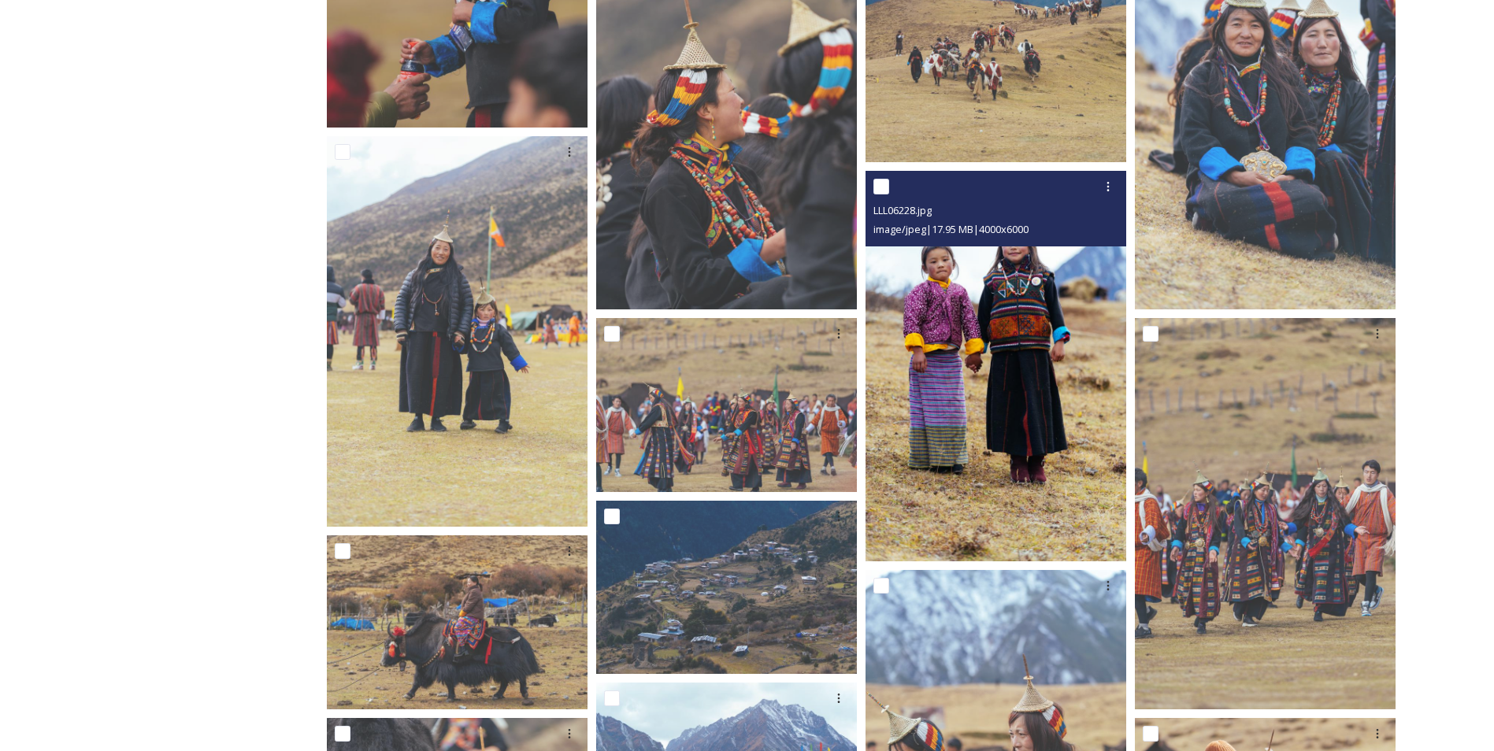
scroll to position [2520, 0]
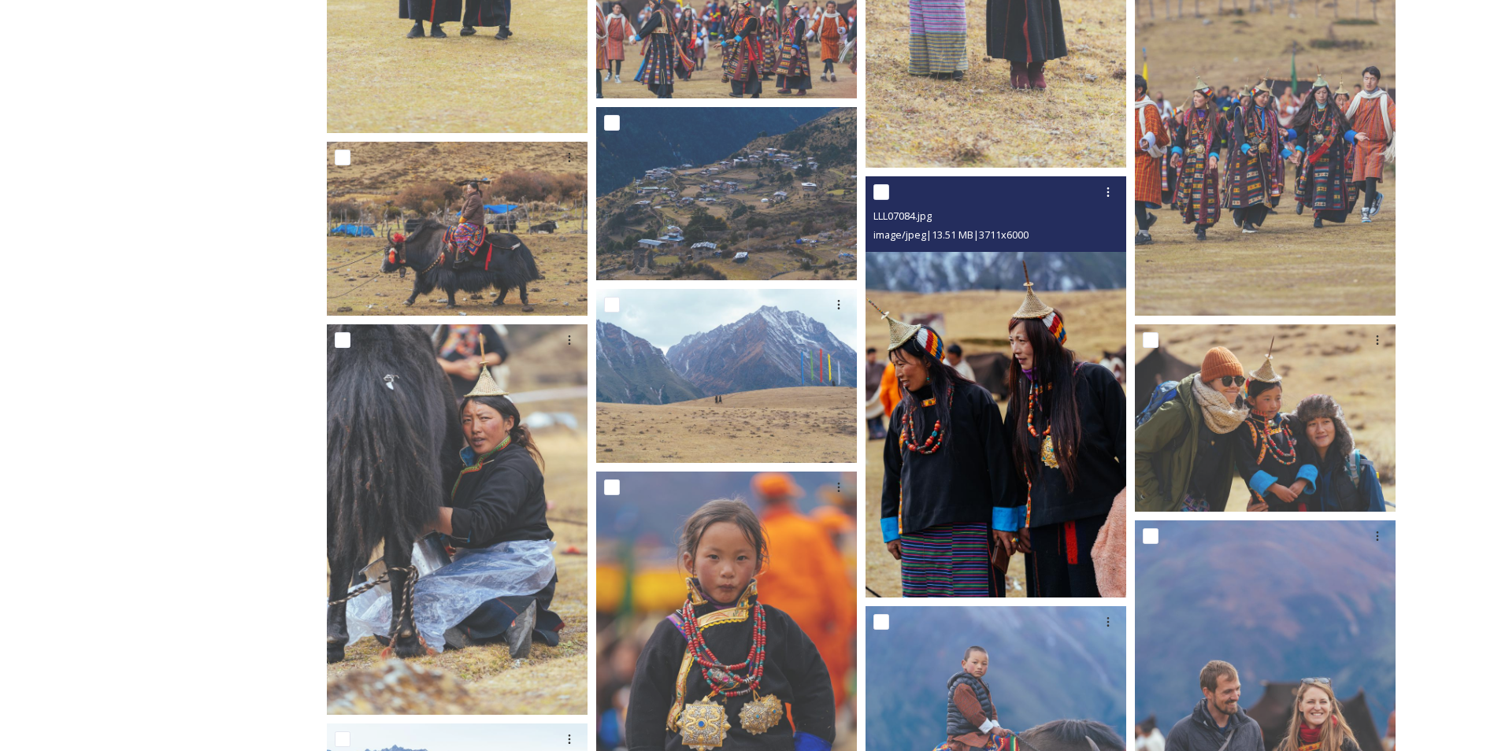
click at [1017, 455] on img at bounding box center [995, 386] width 261 height 421
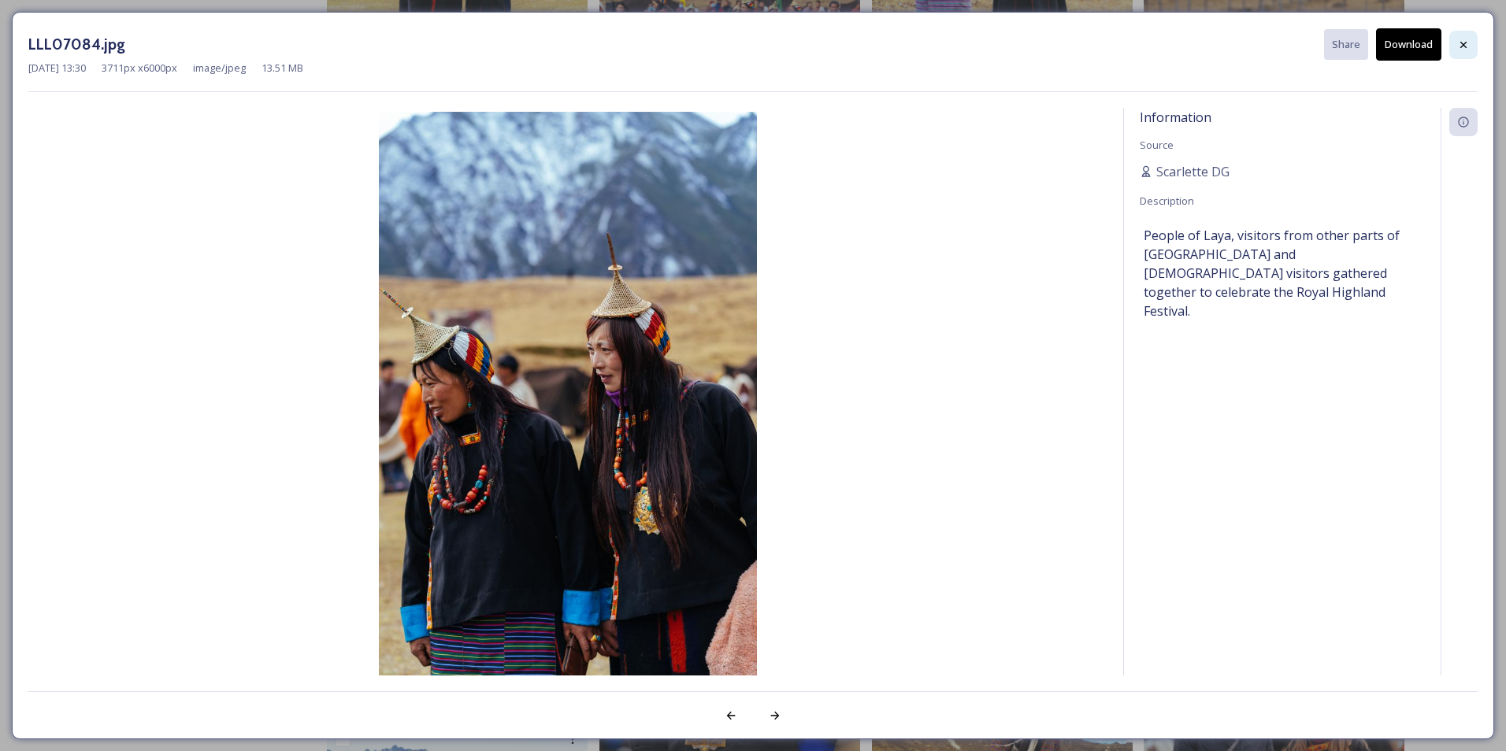
click at [1462, 46] on icon at bounding box center [1463, 44] width 6 height 6
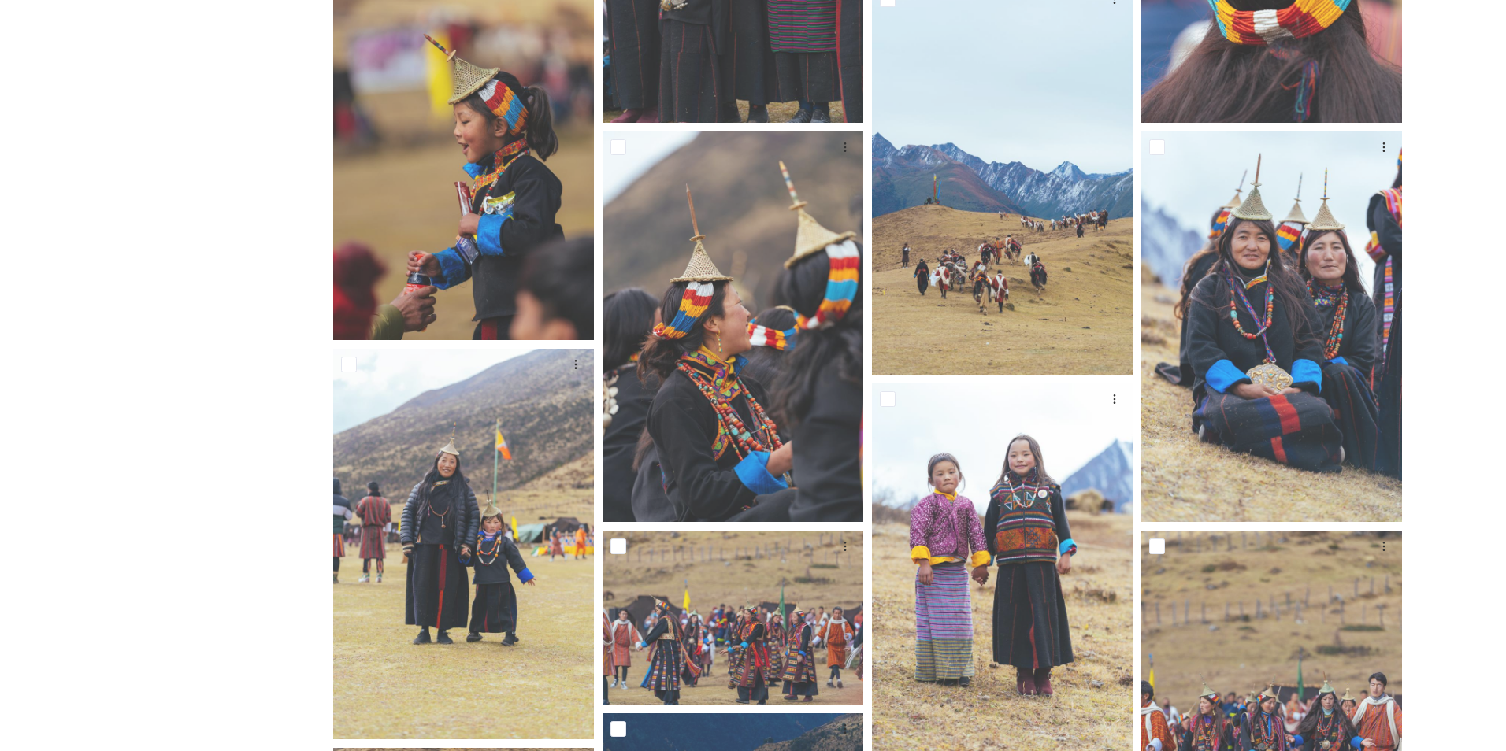
scroll to position [1640, 0]
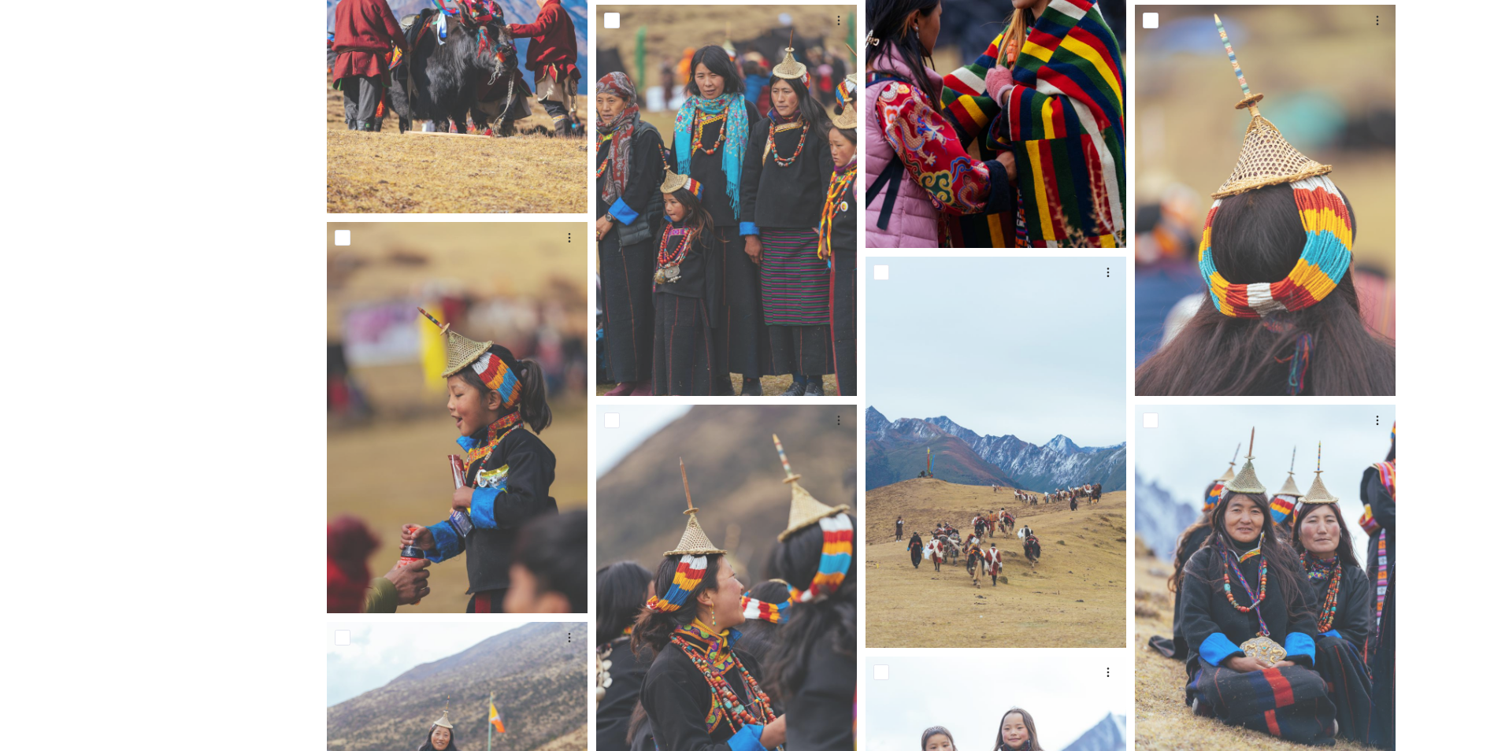
click at [1043, 80] on img at bounding box center [995, 52] width 261 height 391
